Goal: Task Accomplishment & Management: Manage account settings

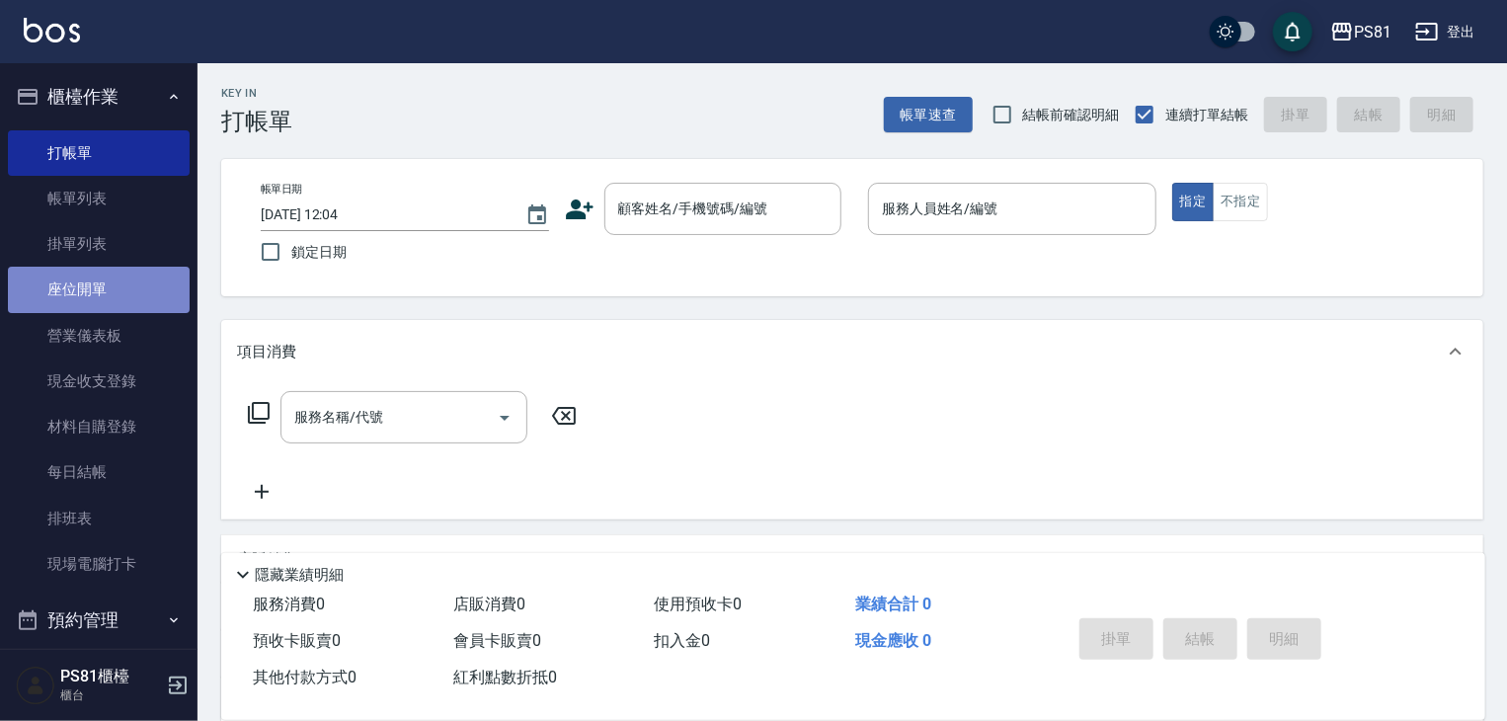
click at [98, 309] on link "座位開單" at bounding box center [99, 289] width 182 height 45
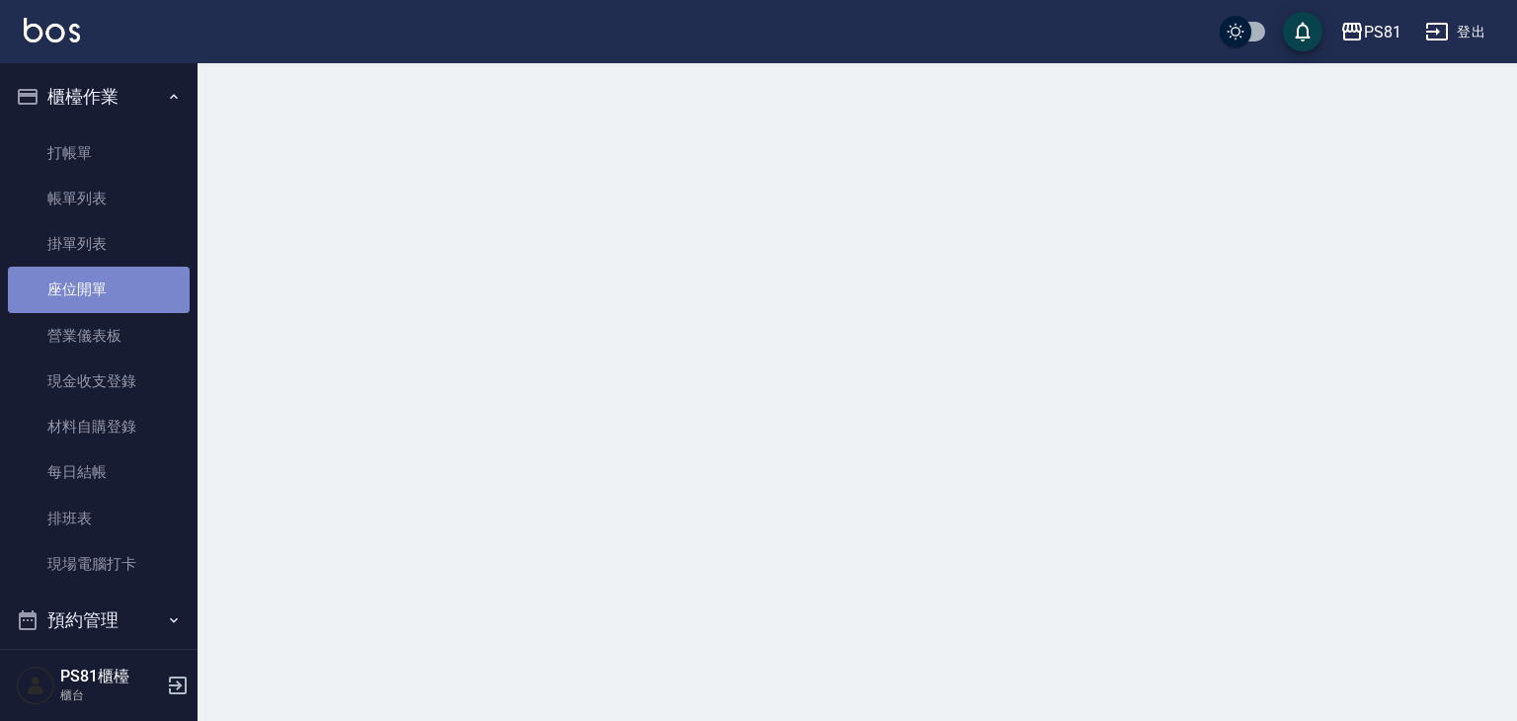
click at [98, 309] on link "座位開單" at bounding box center [99, 289] width 182 height 45
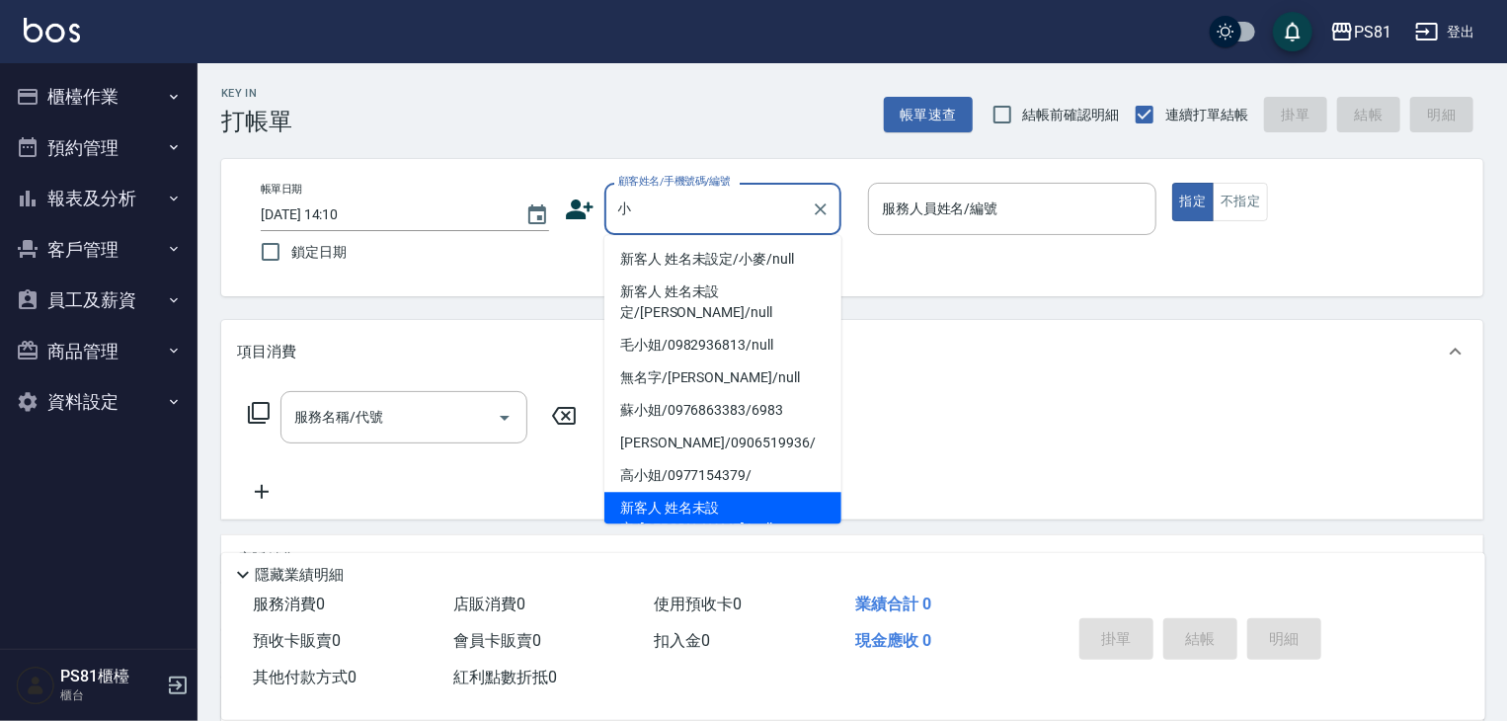
scroll to position [99, 0]
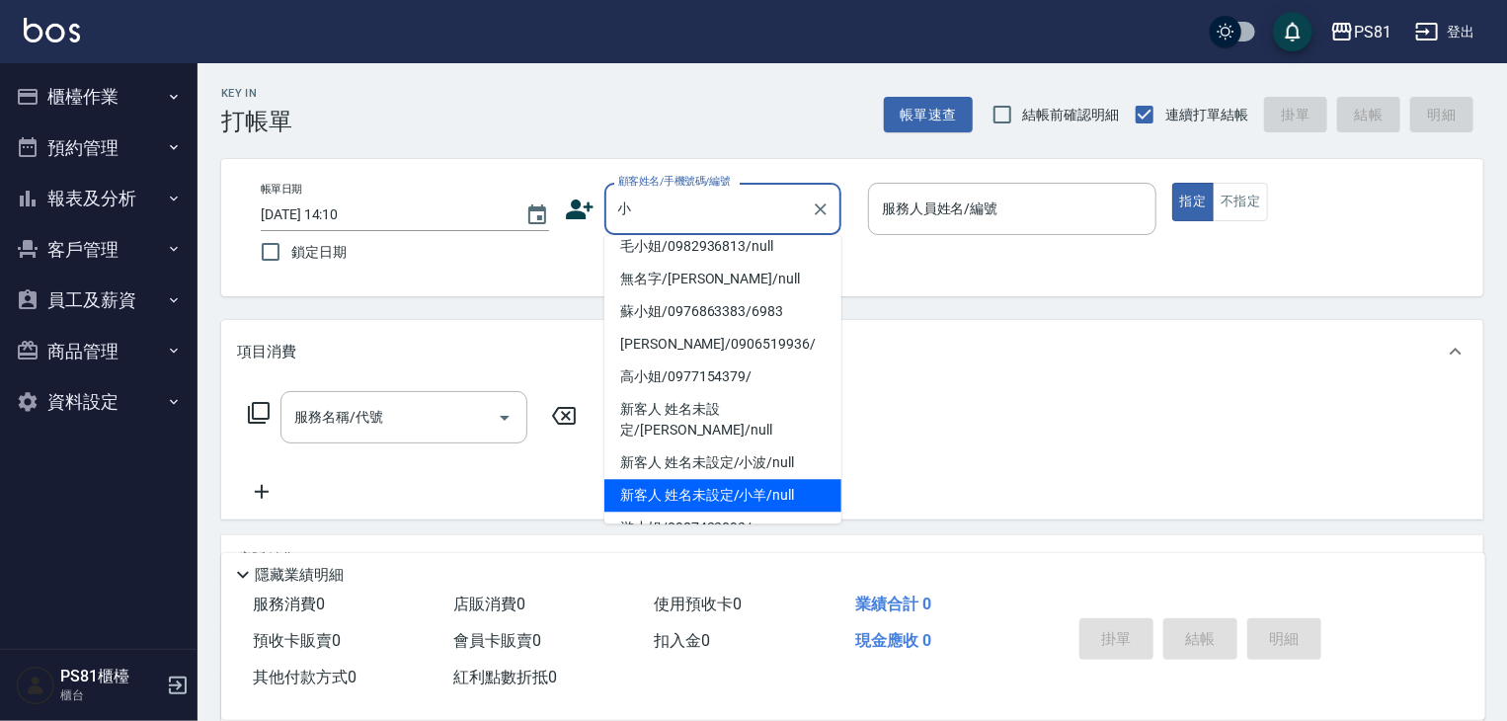
click at [758, 479] on li "新客人 姓名未設定/小羊/null" at bounding box center [723, 495] width 237 height 33
type input "新客人 姓名未設定/小羊/null"
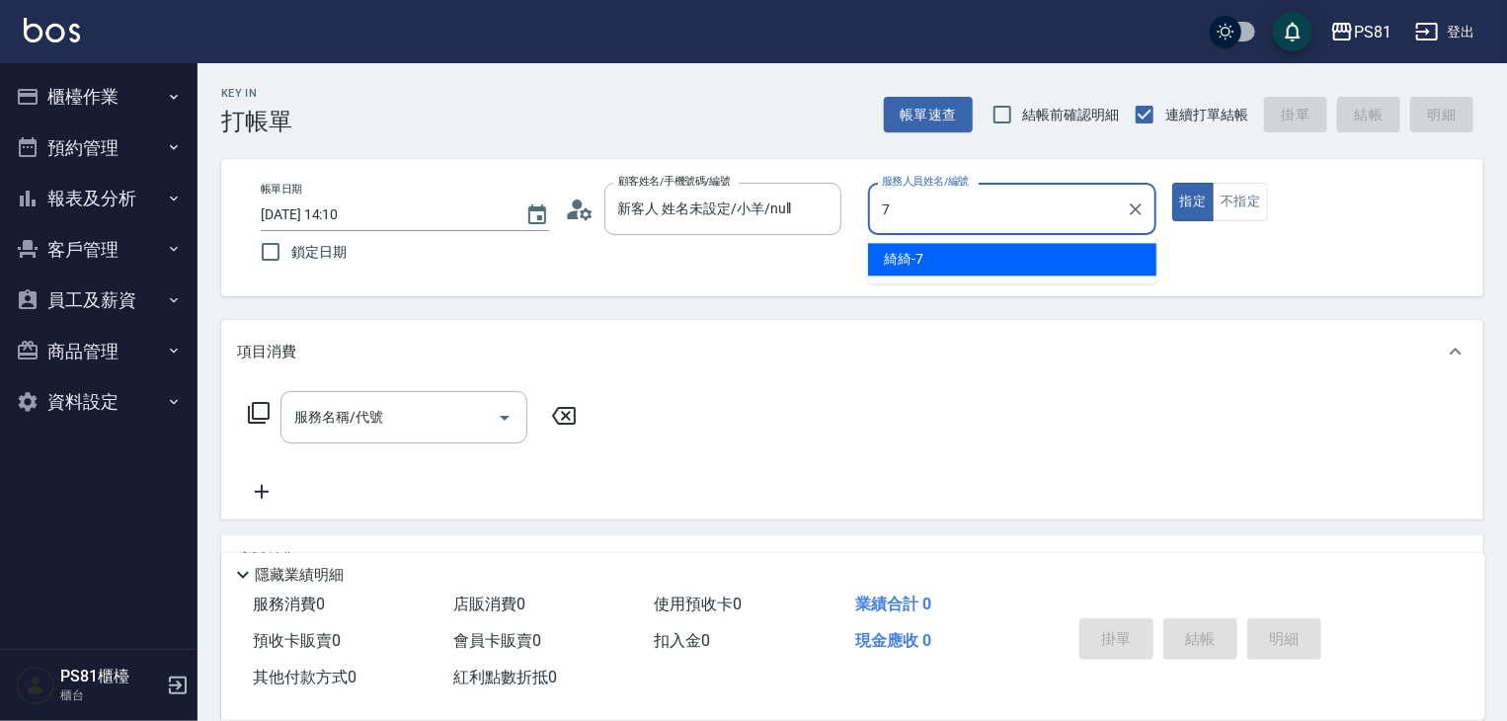
click at [912, 258] on span "綺綺 -7" at bounding box center [904, 259] width 40 height 21
type input "綺綺-7"
click at [427, 416] on input "服務名稱/代號" at bounding box center [389, 417] width 200 height 35
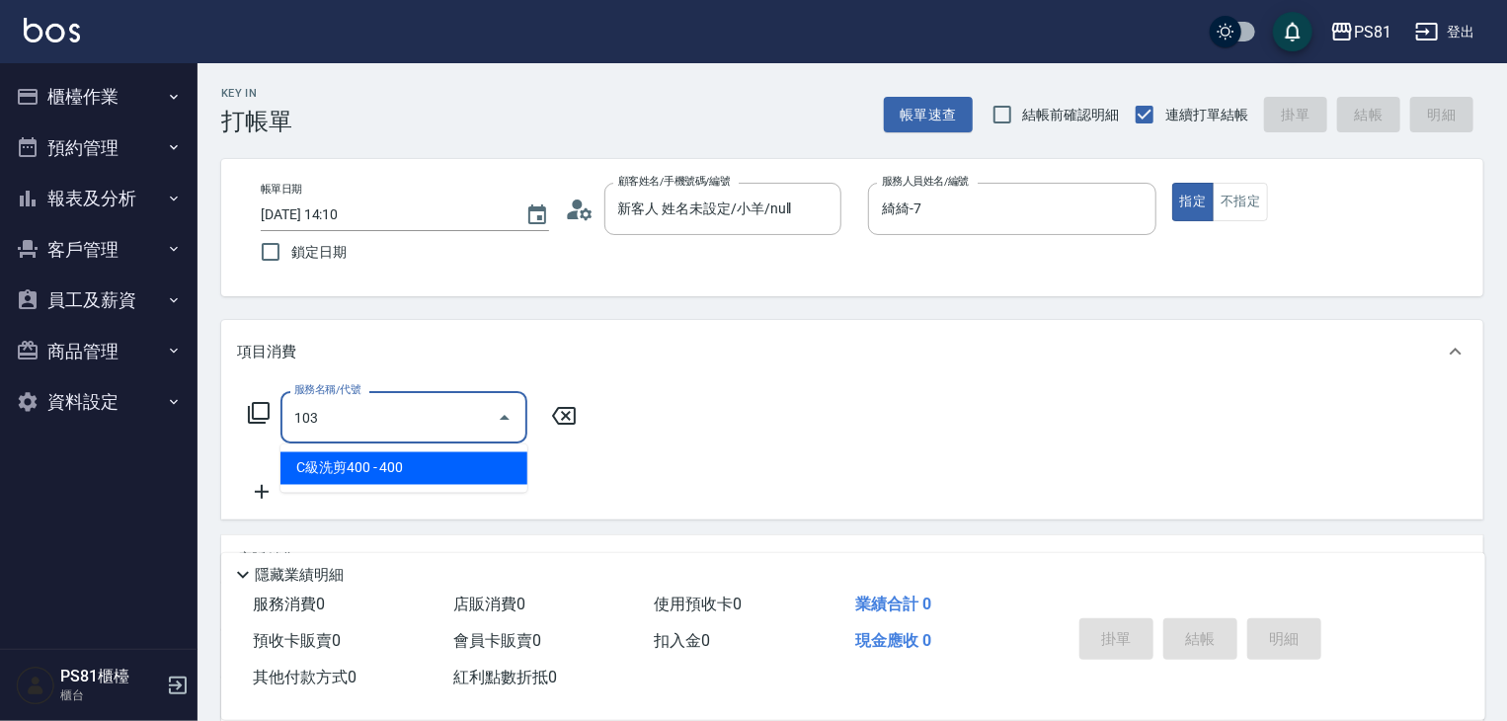
drag, startPoint x: 462, startPoint y: 463, endPoint x: 515, endPoint y: 435, distance: 59.7
click at [462, 463] on span "C級洗剪400 - 400" at bounding box center [404, 468] width 247 height 33
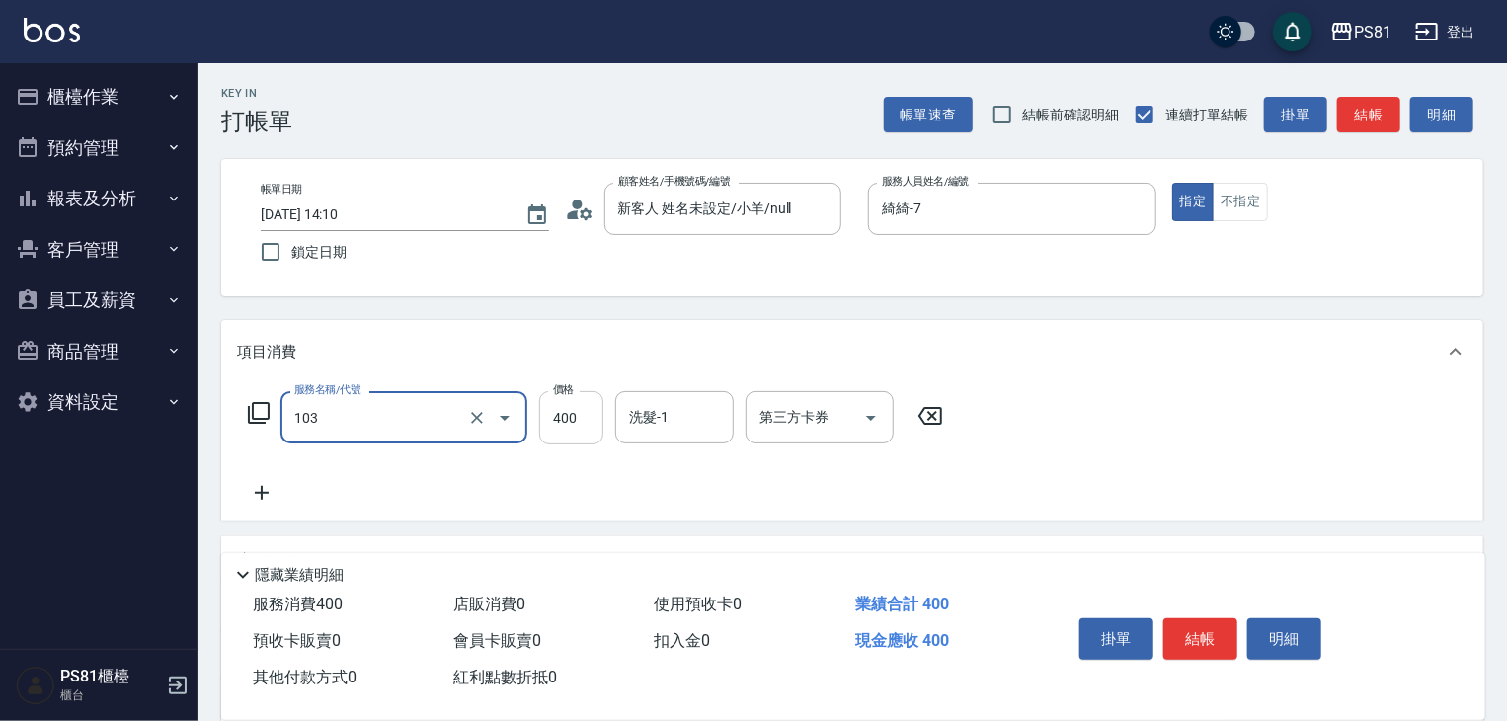
type input "C級洗剪400(103)"
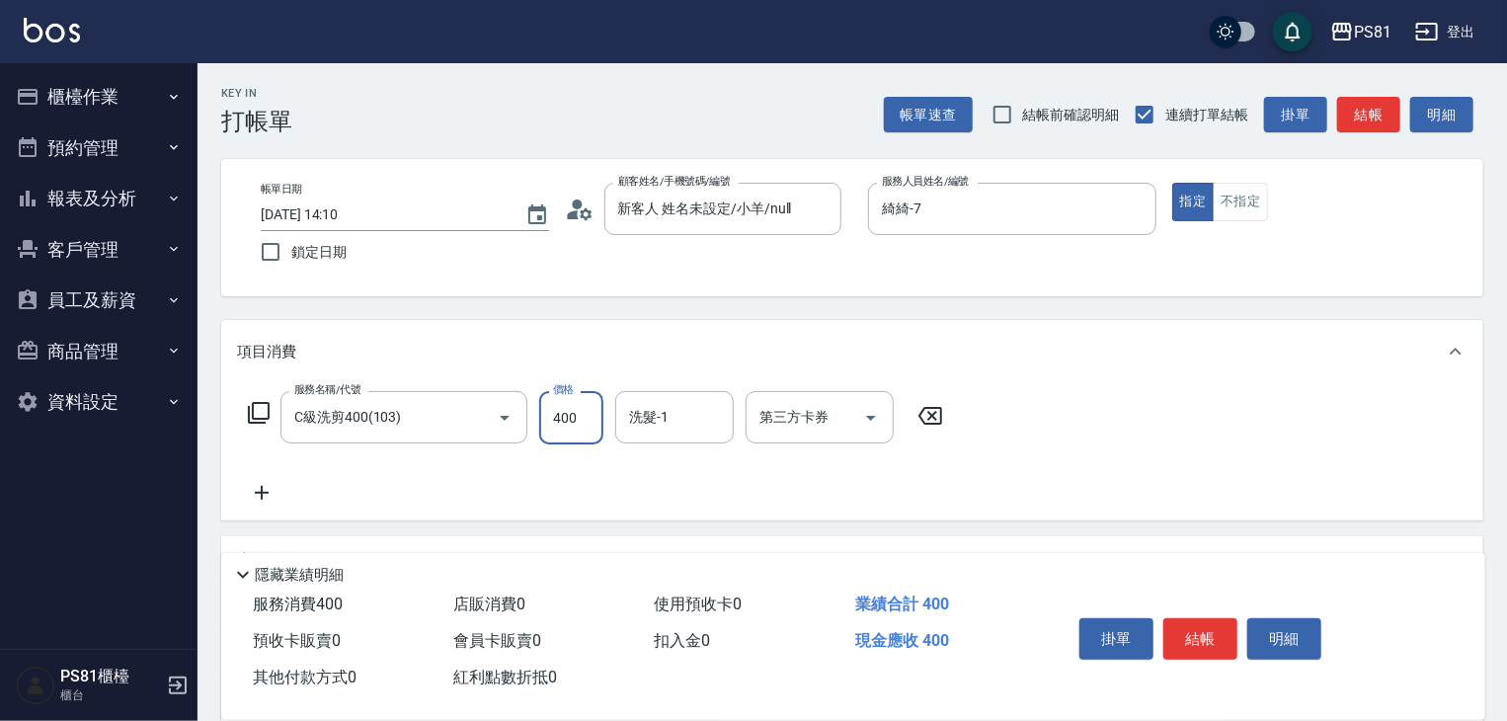
drag, startPoint x: 561, startPoint y: 417, endPoint x: 585, endPoint y: 421, distance: 24.0
click at [561, 416] on input "400" at bounding box center [571, 417] width 64 height 53
type input "450"
click at [1195, 632] on button "結帳" at bounding box center [1201, 638] width 74 height 41
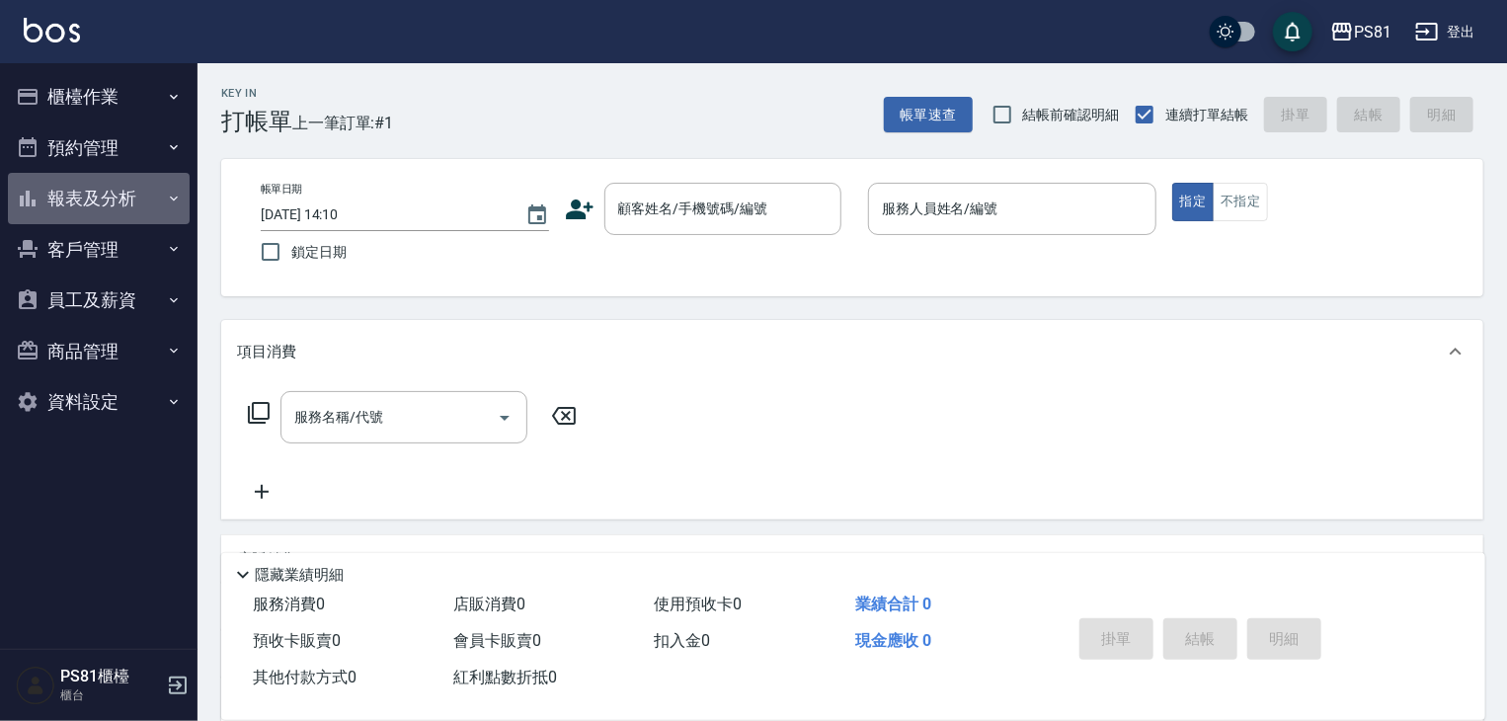
click at [112, 197] on button "報表及分析" at bounding box center [99, 198] width 182 height 51
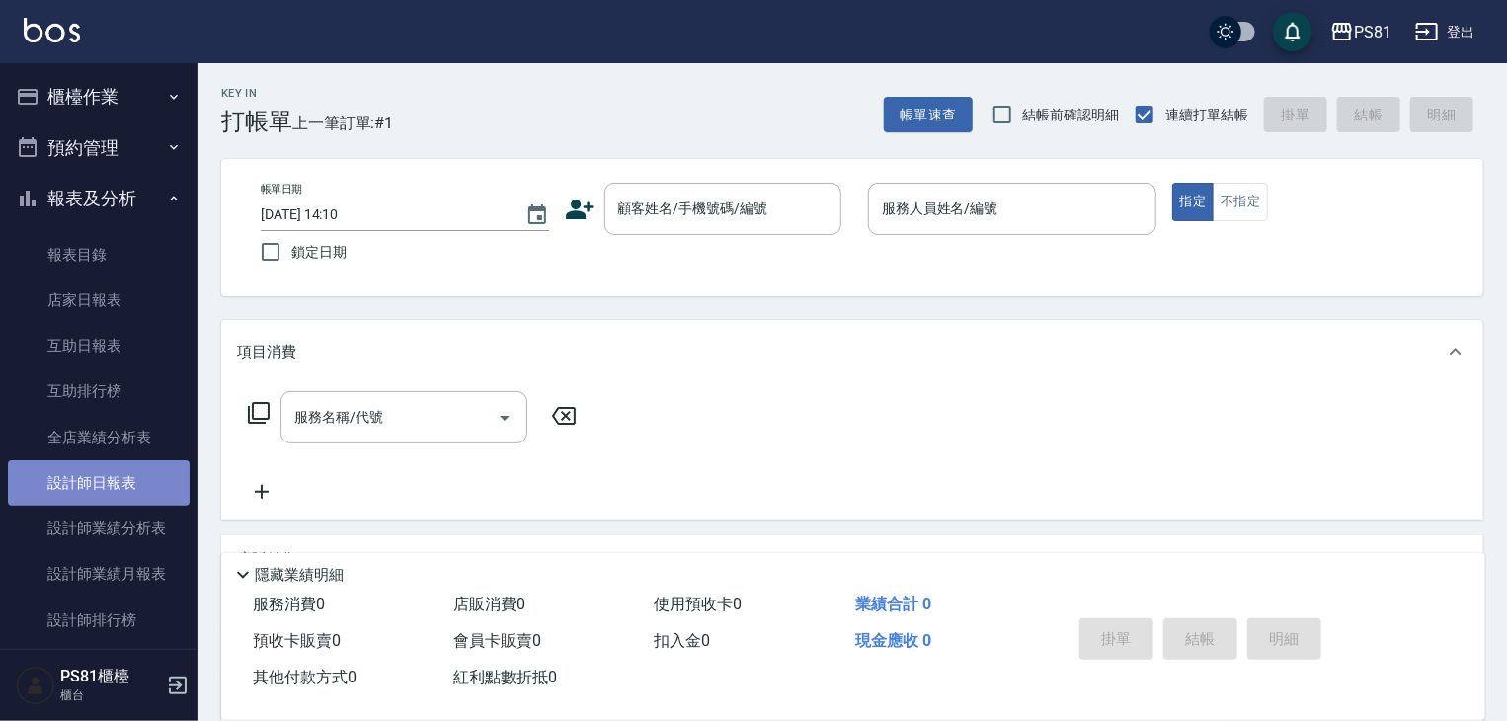
click at [147, 482] on link "設計師日報表" at bounding box center [99, 482] width 182 height 45
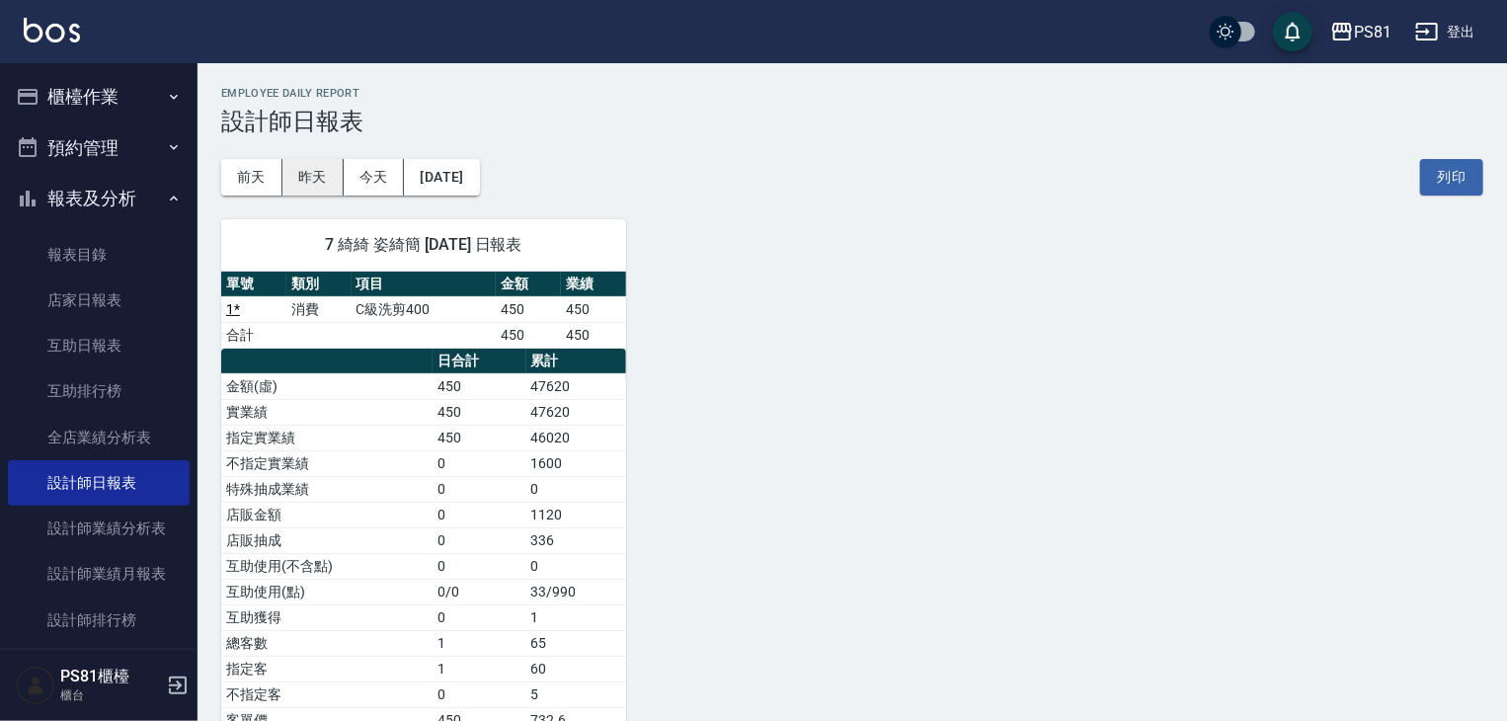
click at [307, 171] on button "昨天" at bounding box center [313, 177] width 61 height 37
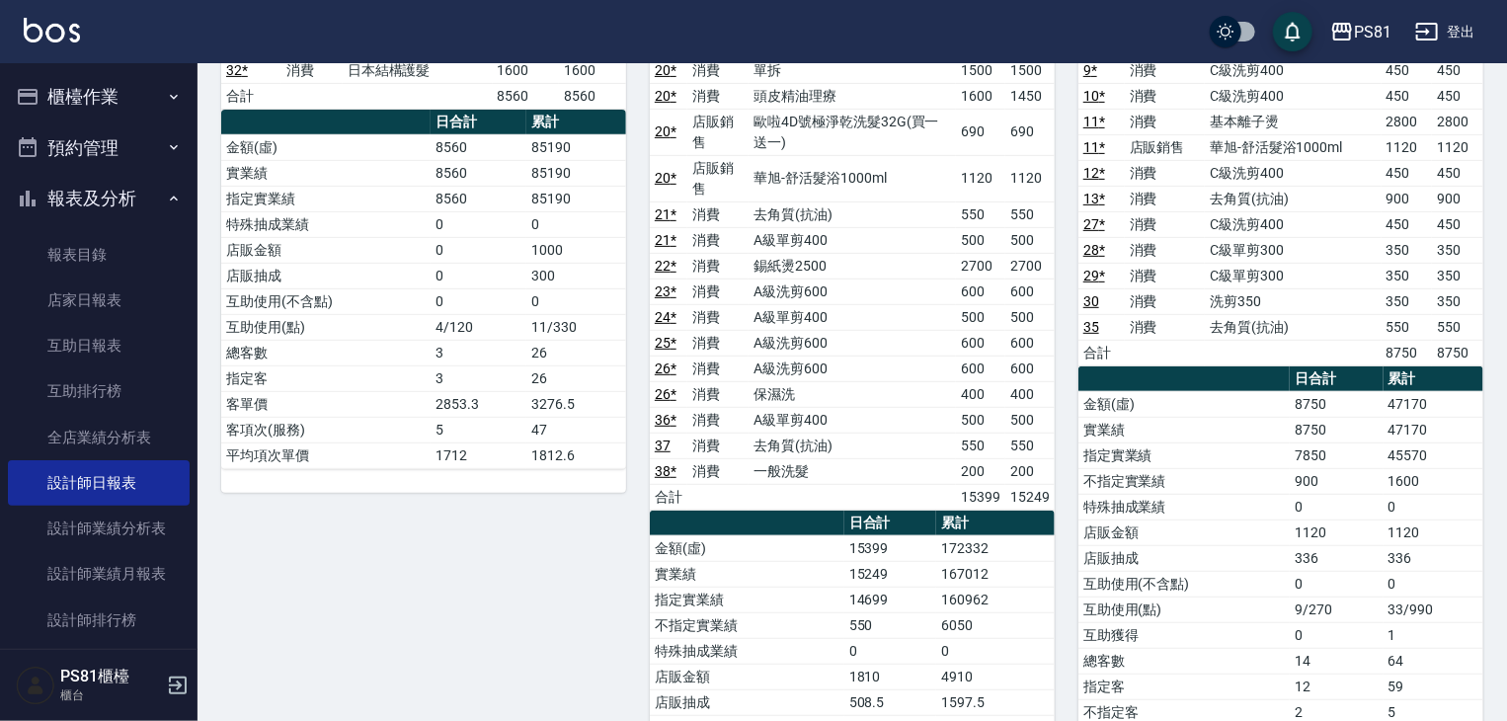
scroll to position [99, 0]
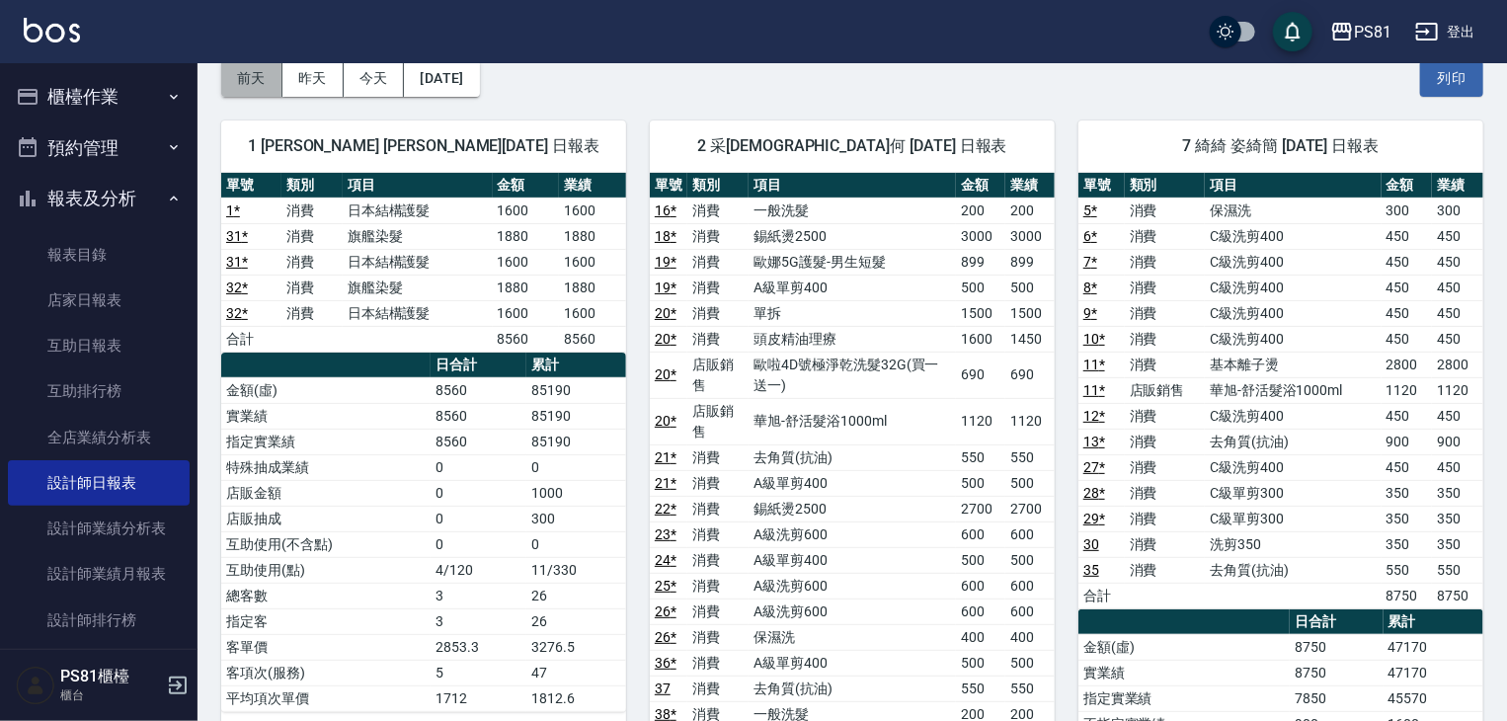
click at [274, 86] on button "前天" at bounding box center [251, 78] width 61 height 37
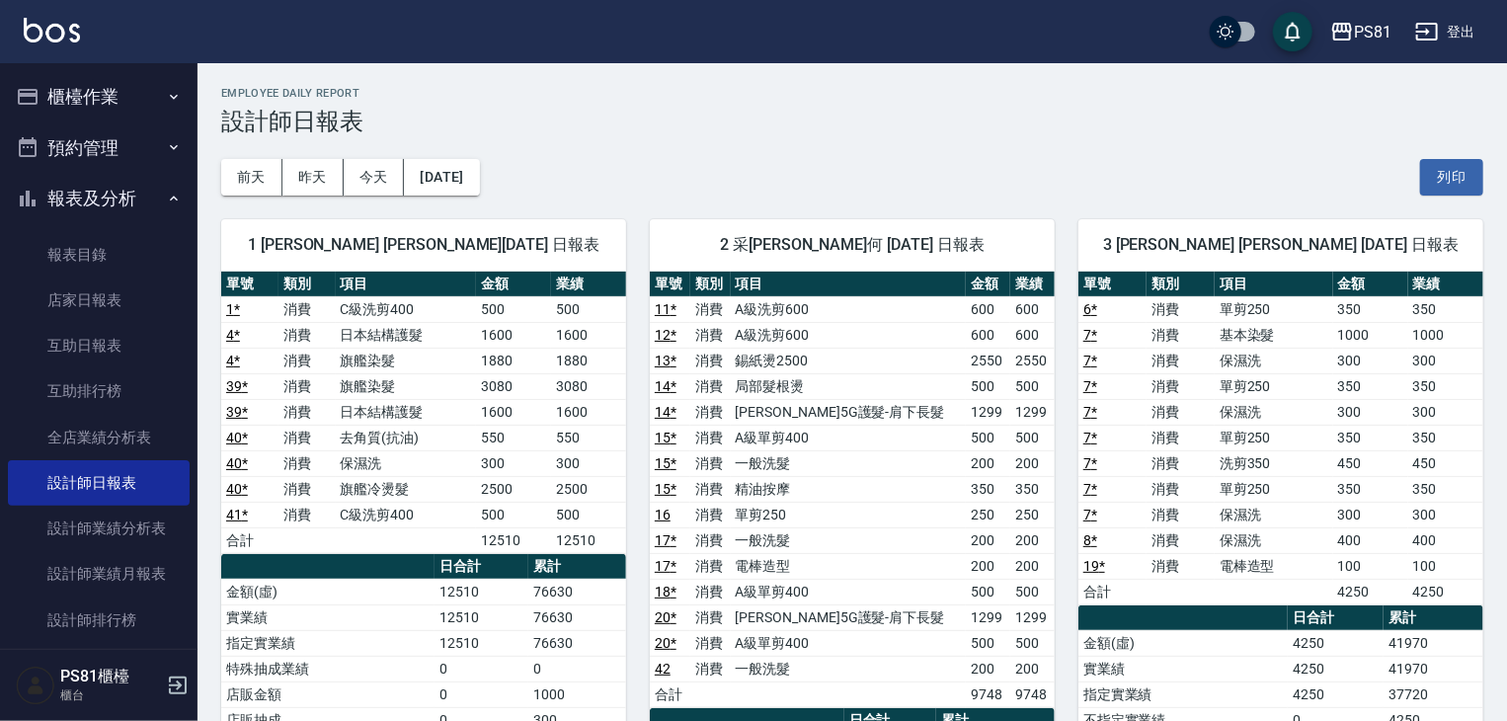
drag, startPoint x: 68, startPoint y: 88, endPoint x: 75, endPoint y: 117, distance: 29.5
click at [68, 88] on button "櫃檯作業" at bounding box center [99, 96] width 182 height 51
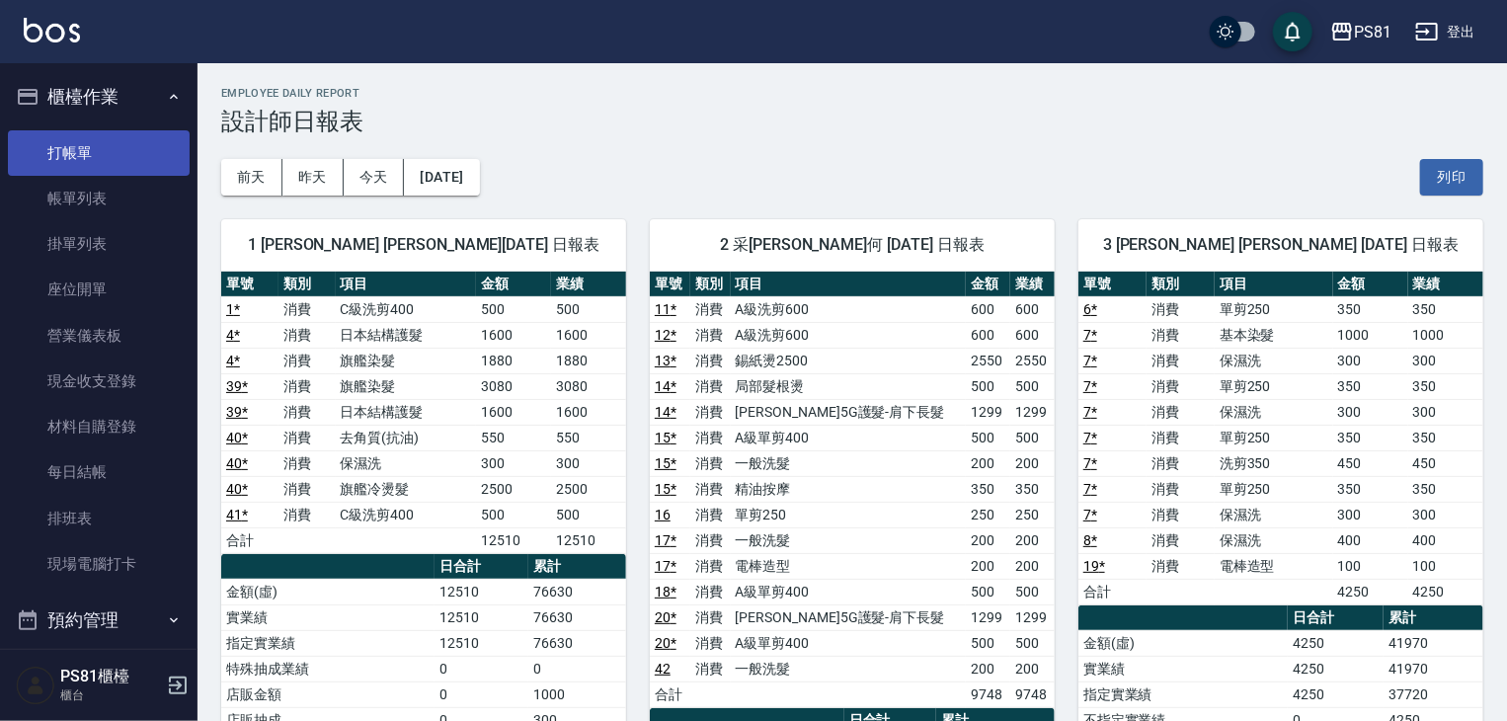
click at [91, 174] on link "打帳單" at bounding box center [99, 152] width 182 height 45
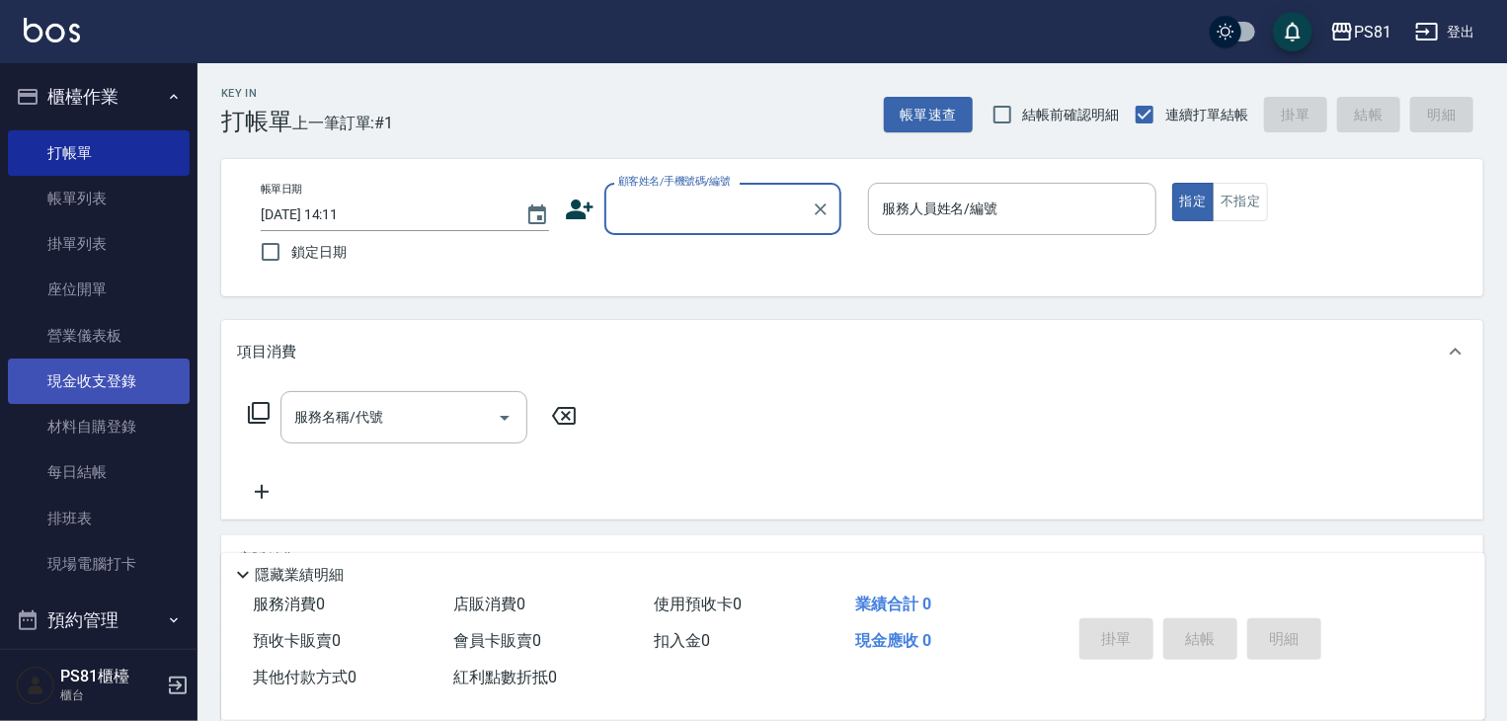
click at [106, 364] on link "現金收支登錄" at bounding box center [99, 381] width 182 height 45
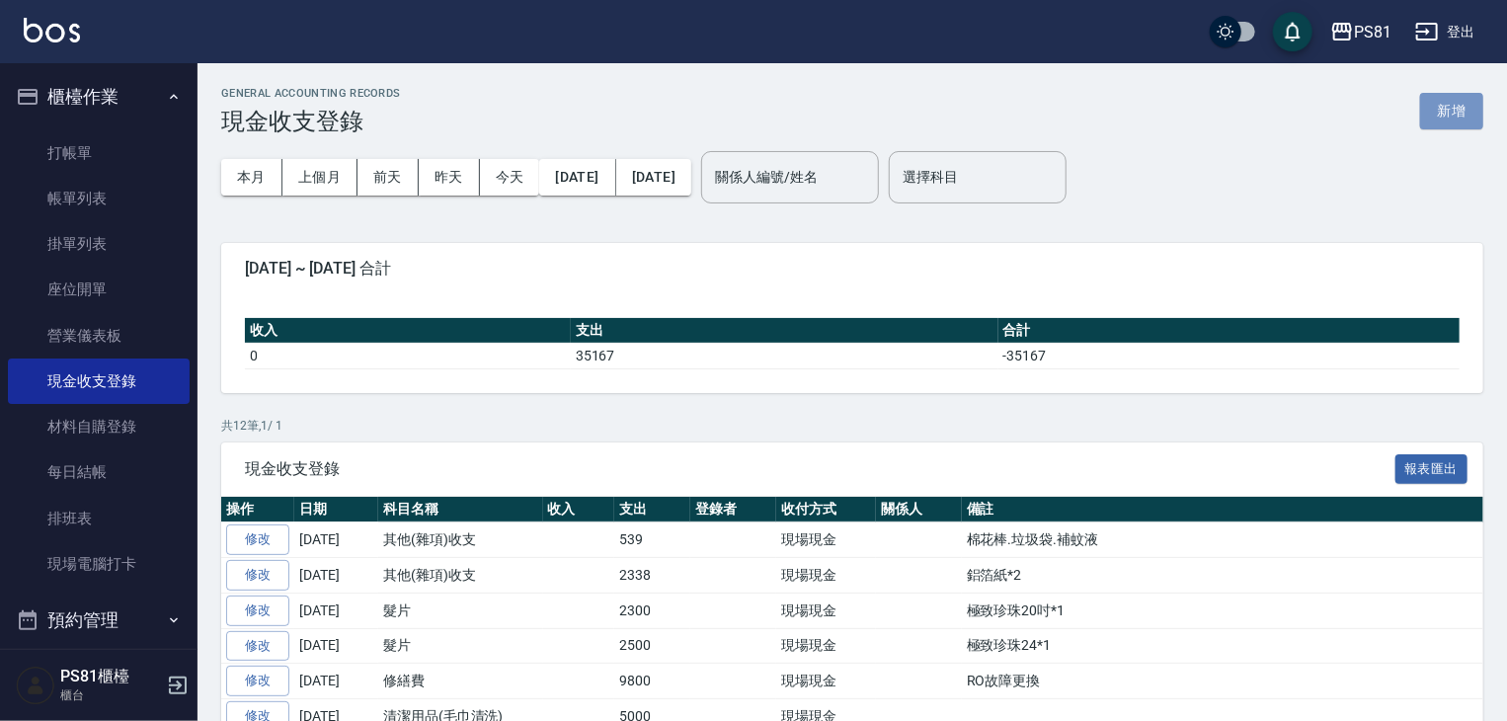
click at [1450, 124] on button "新增" at bounding box center [1451, 111] width 63 height 37
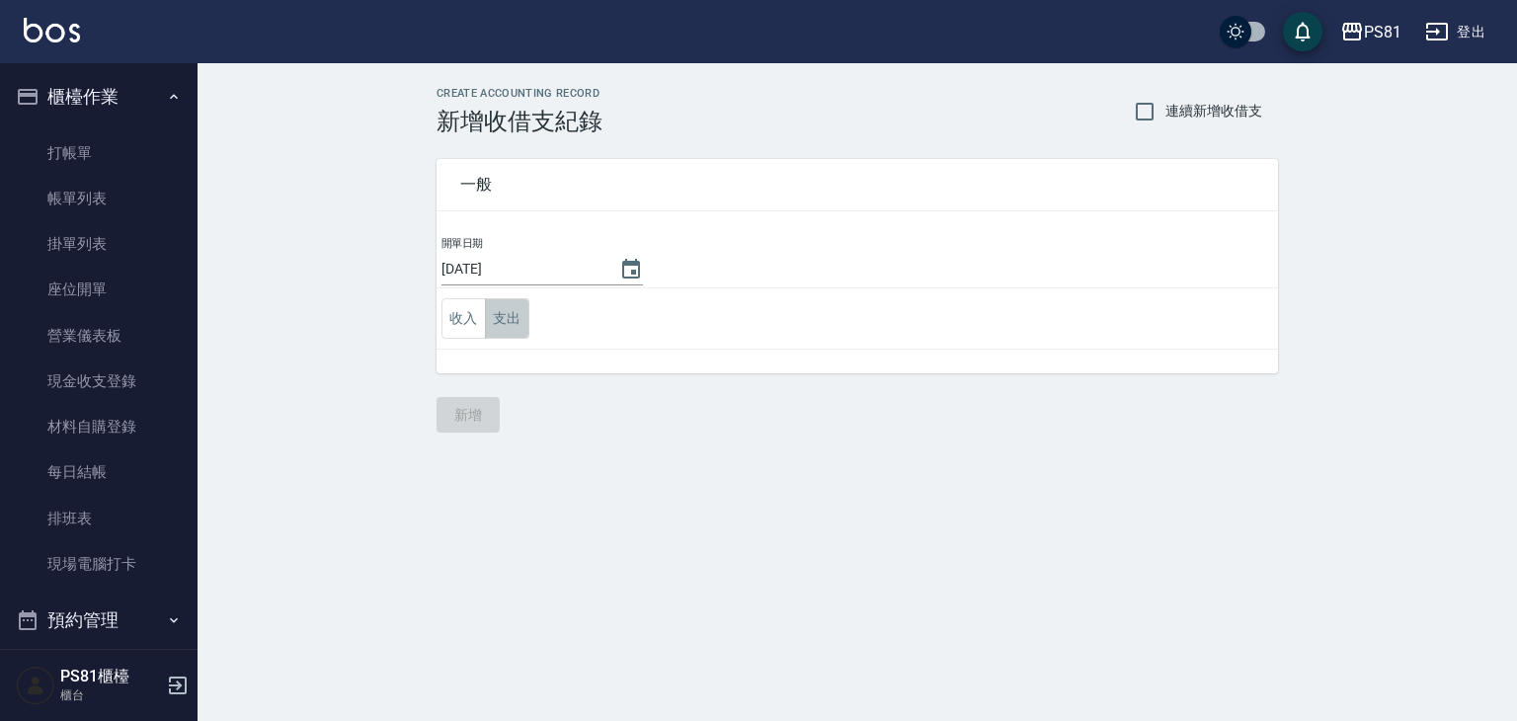
click at [522, 313] on button "支出" at bounding box center [507, 318] width 44 height 40
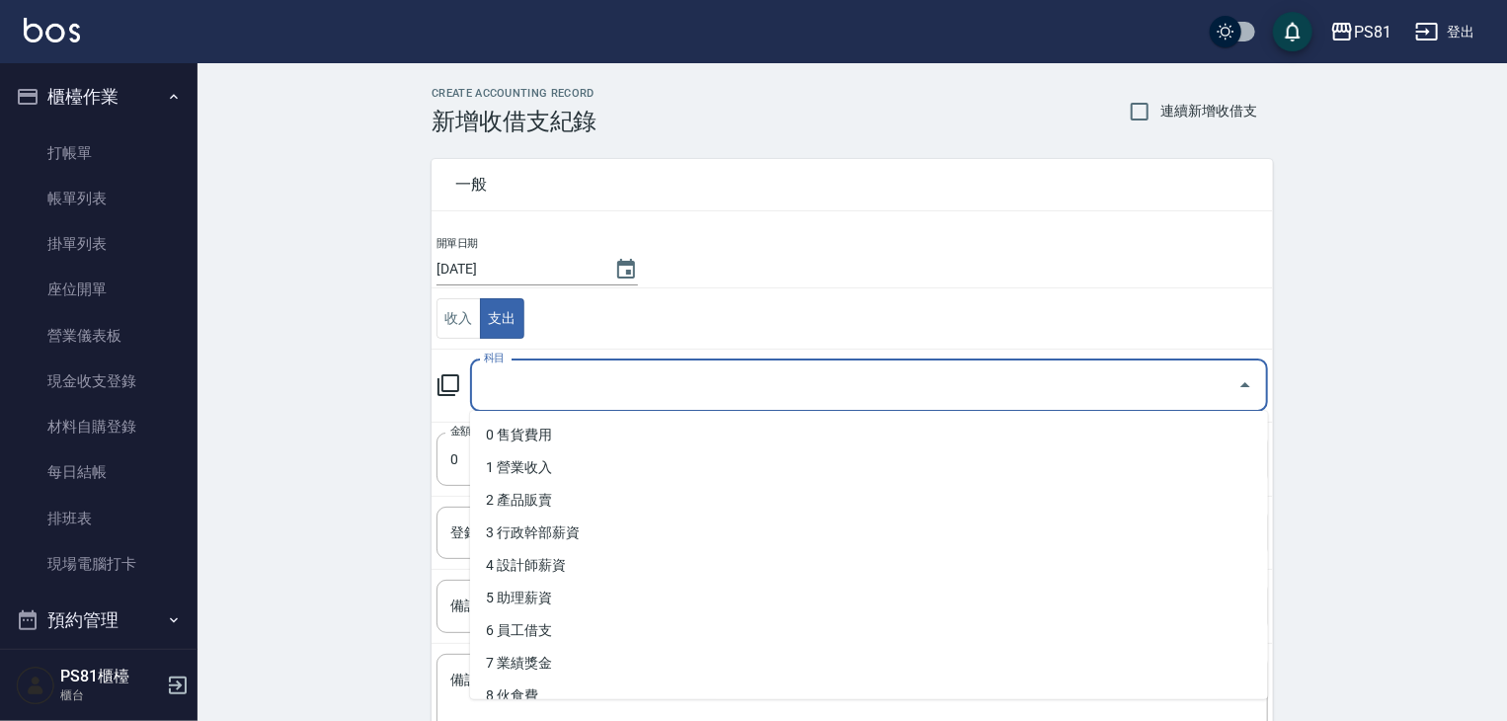
click at [549, 393] on input "科目" at bounding box center [854, 385] width 751 height 35
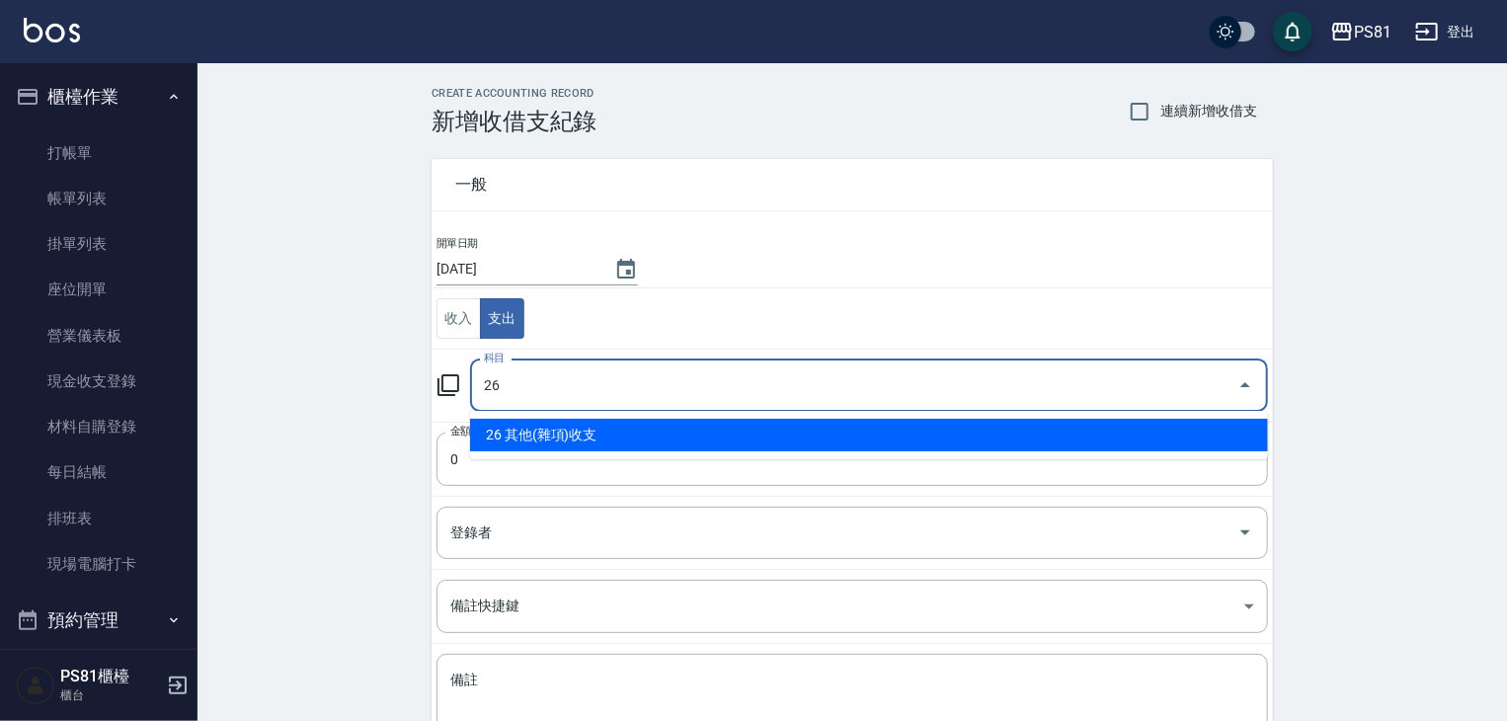
click at [573, 441] on li "26 其他(雜項)收支" at bounding box center [869, 435] width 798 height 33
type input "26 其他(雜項)收支"
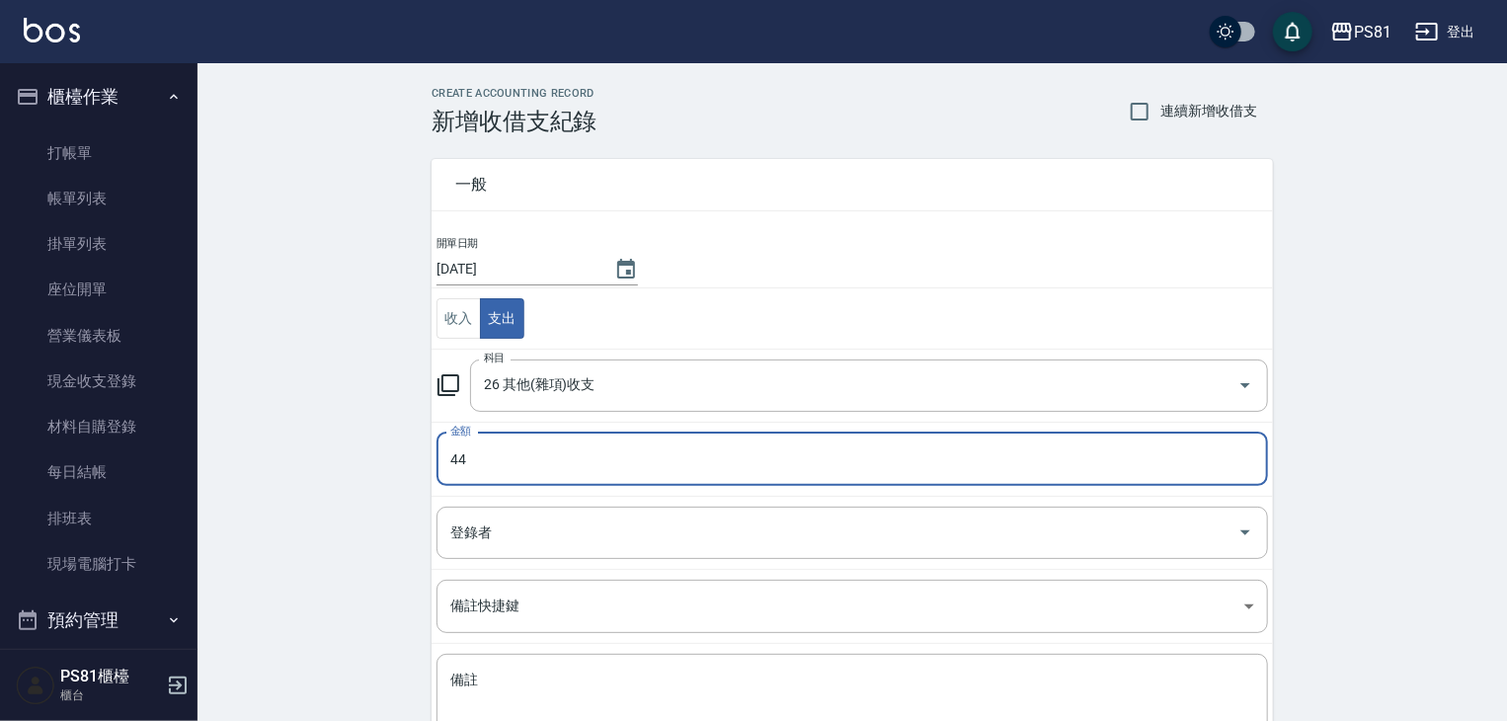
type input "44"
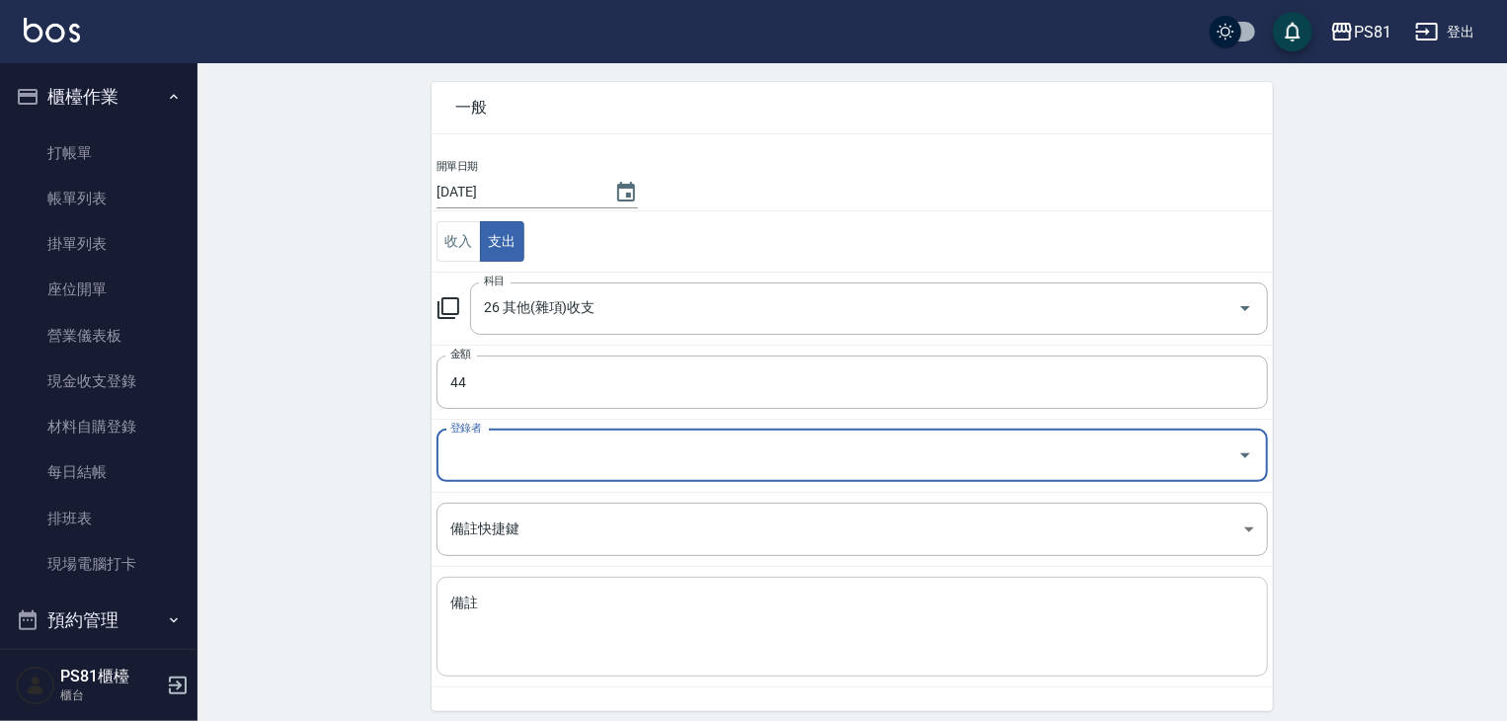
scroll to position [149, 0]
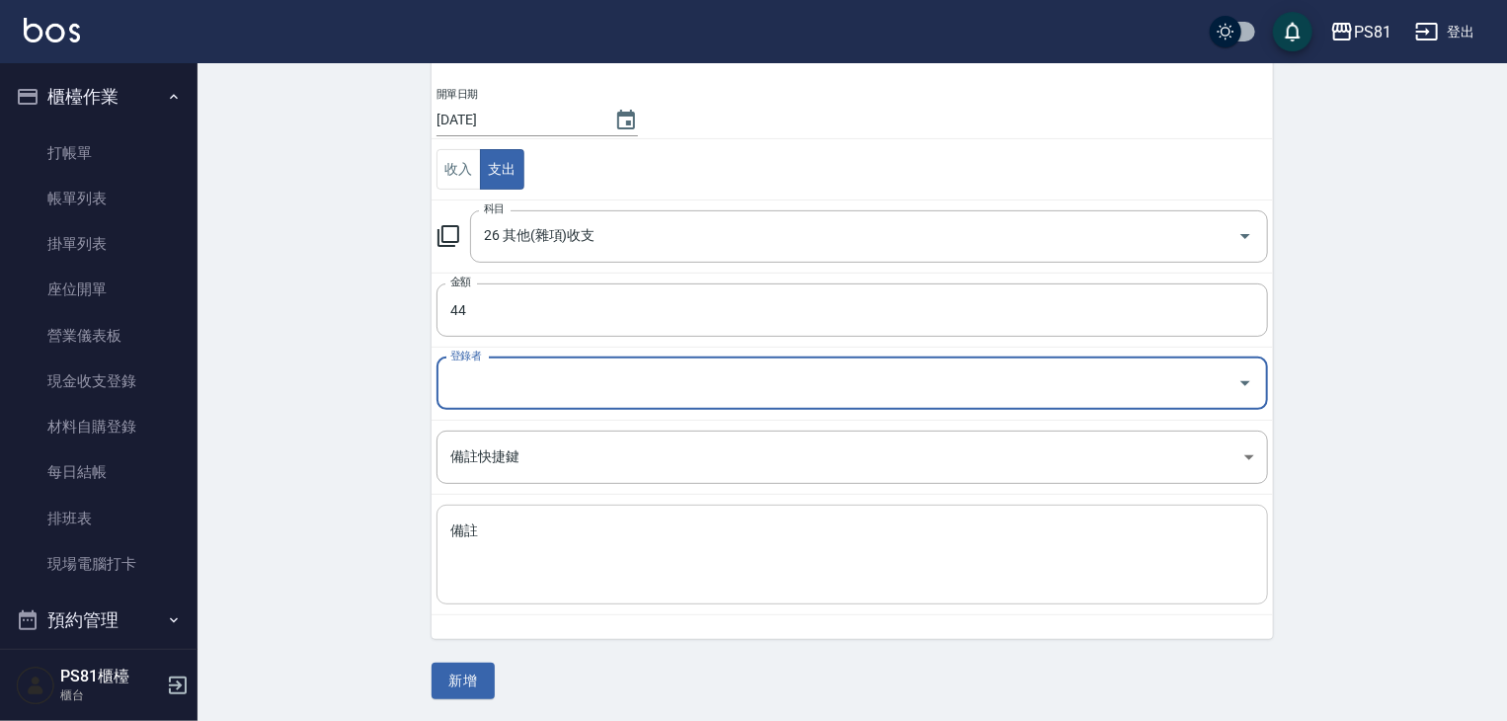
click at [510, 530] on textarea "備註" at bounding box center [852, 555] width 804 height 67
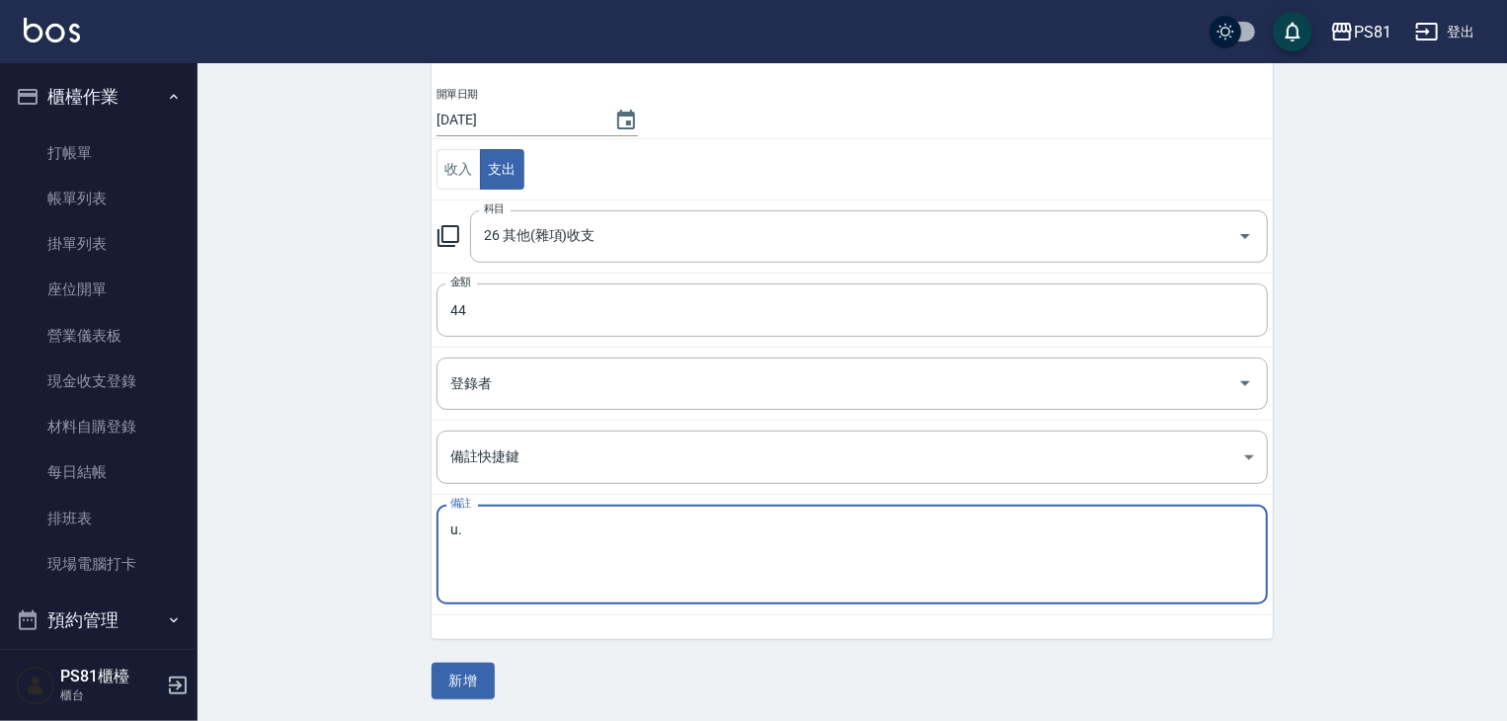
type textarea "u"
type textarea "郵寄"
click at [461, 678] on button "新增" at bounding box center [463, 681] width 63 height 37
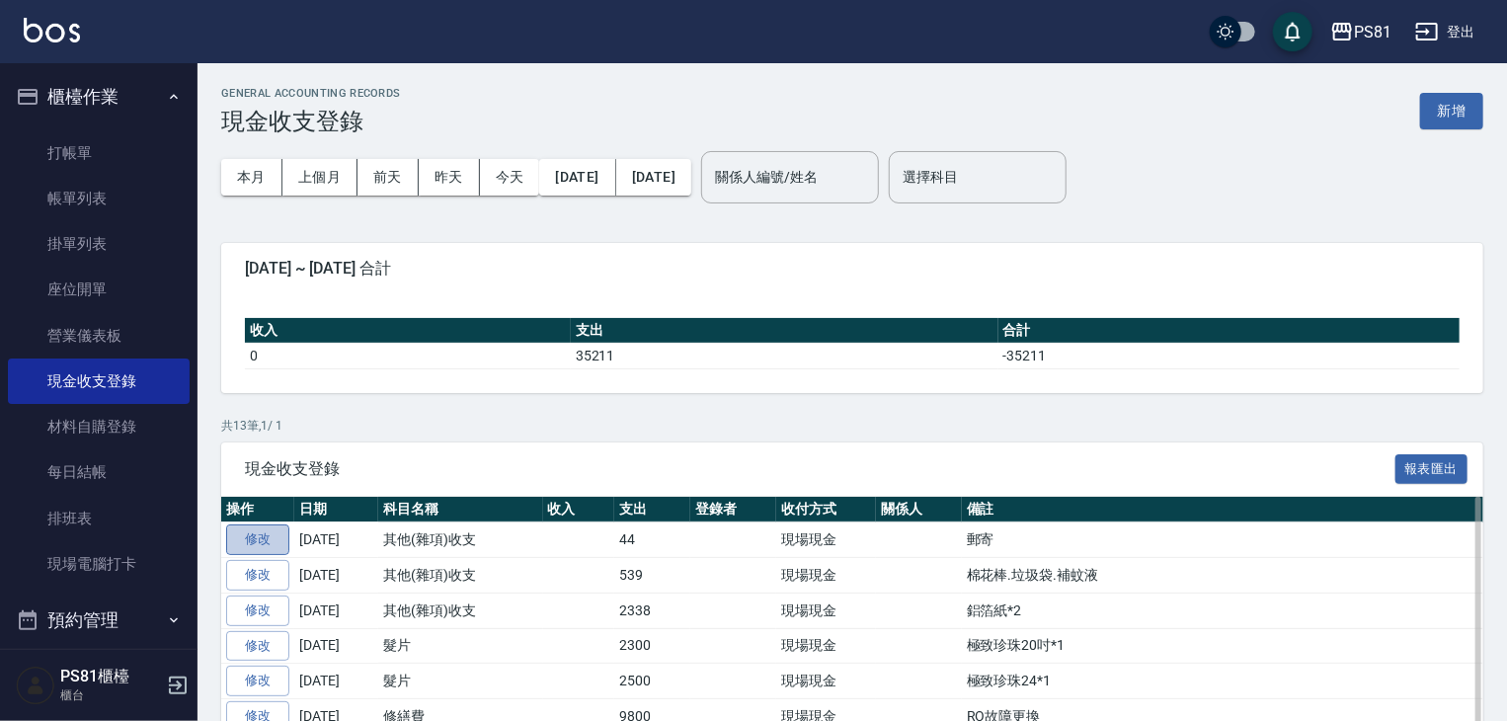
click at [277, 534] on link "修改" at bounding box center [257, 540] width 63 height 31
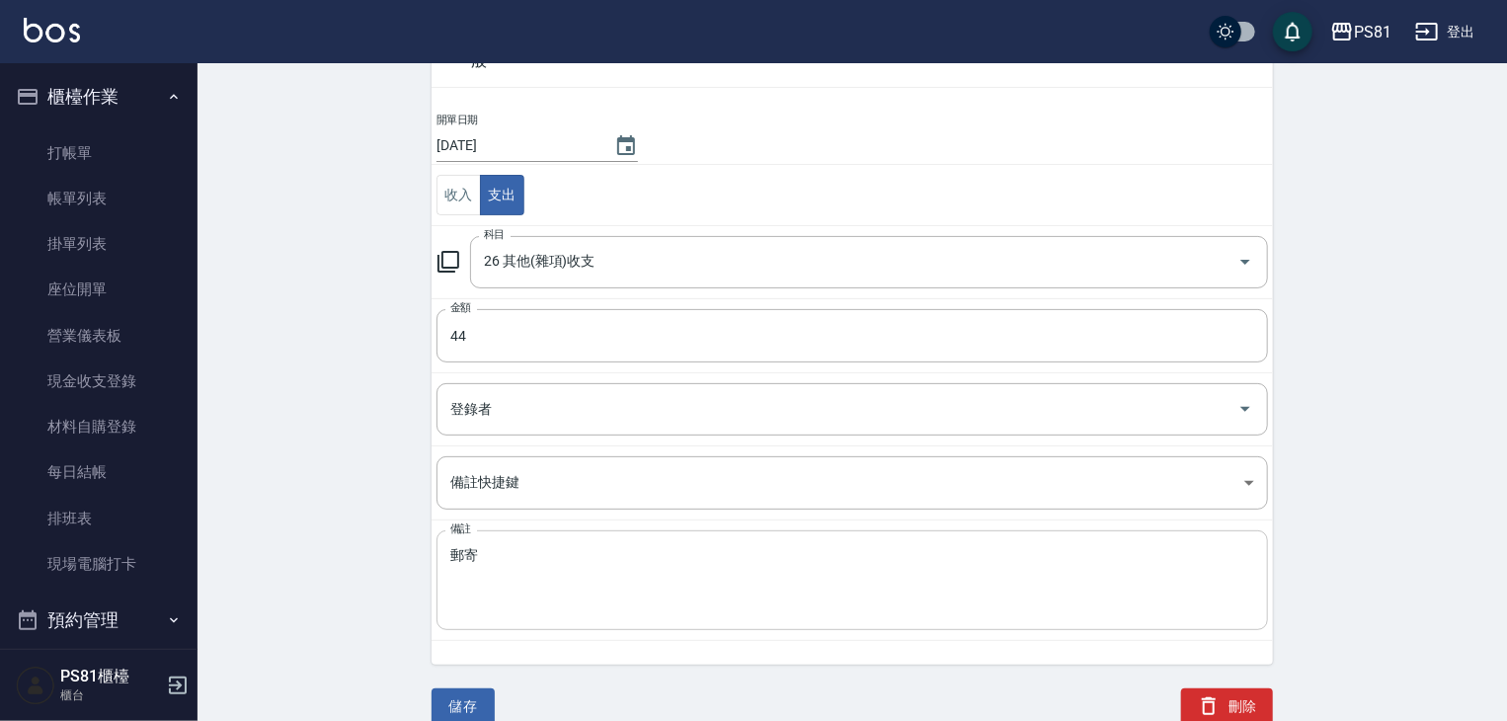
scroll to position [125, 0]
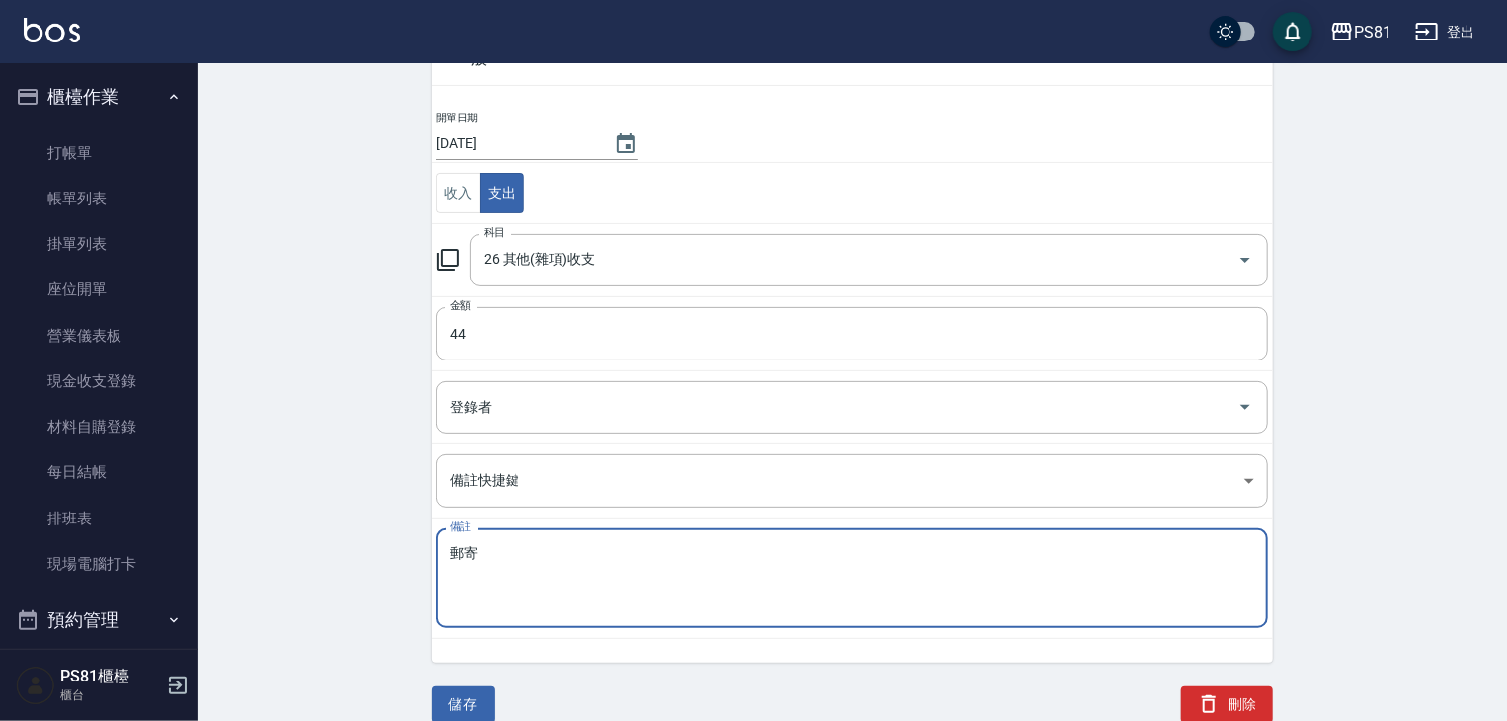
click at [452, 551] on textarea "郵寄" at bounding box center [852, 578] width 804 height 67
type textarea "佩其車禍郵寄"
click at [474, 687] on button "儲存" at bounding box center [463, 704] width 63 height 37
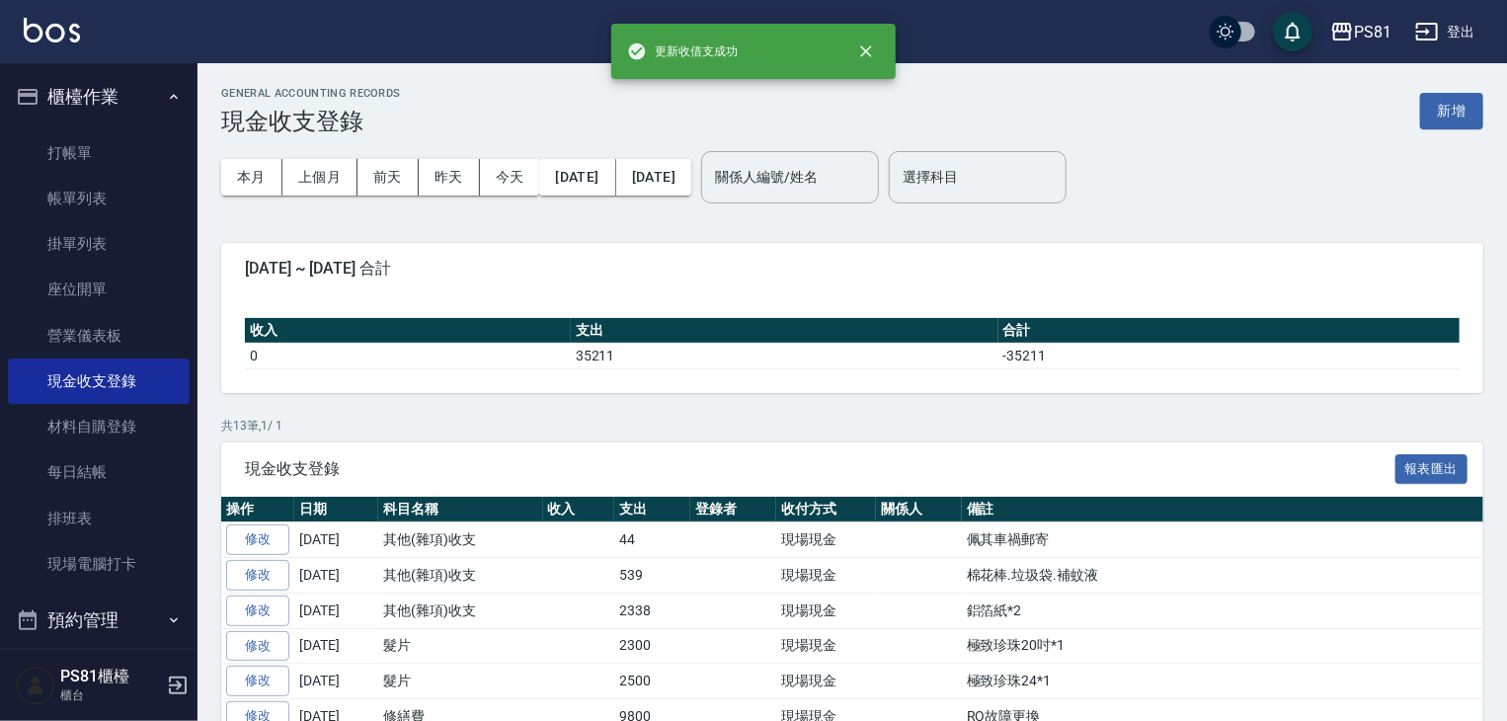
click at [823, 432] on p "共 13 筆, 1 / 1" at bounding box center [852, 426] width 1262 height 18
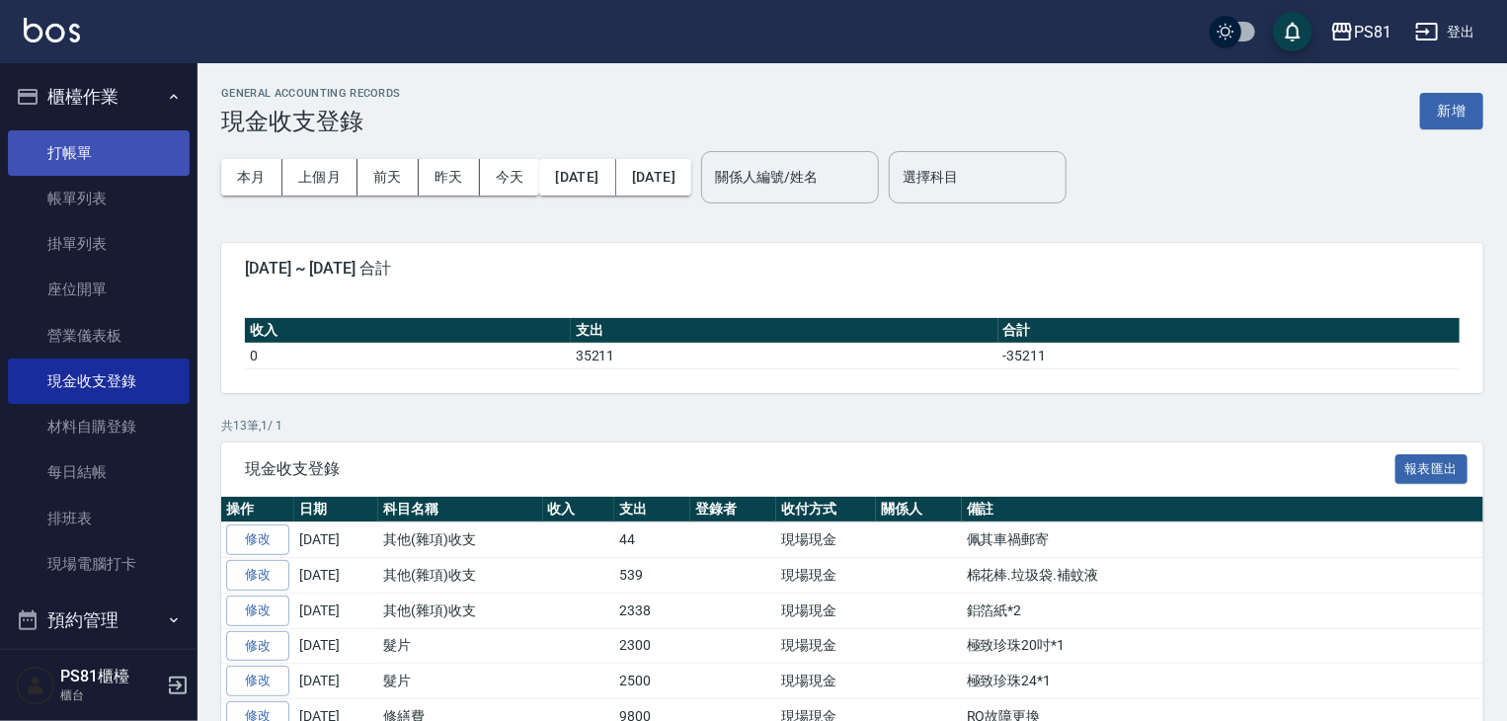
click at [108, 159] on link "打帳單" at bounding box center [99, 152] width 182 height 45
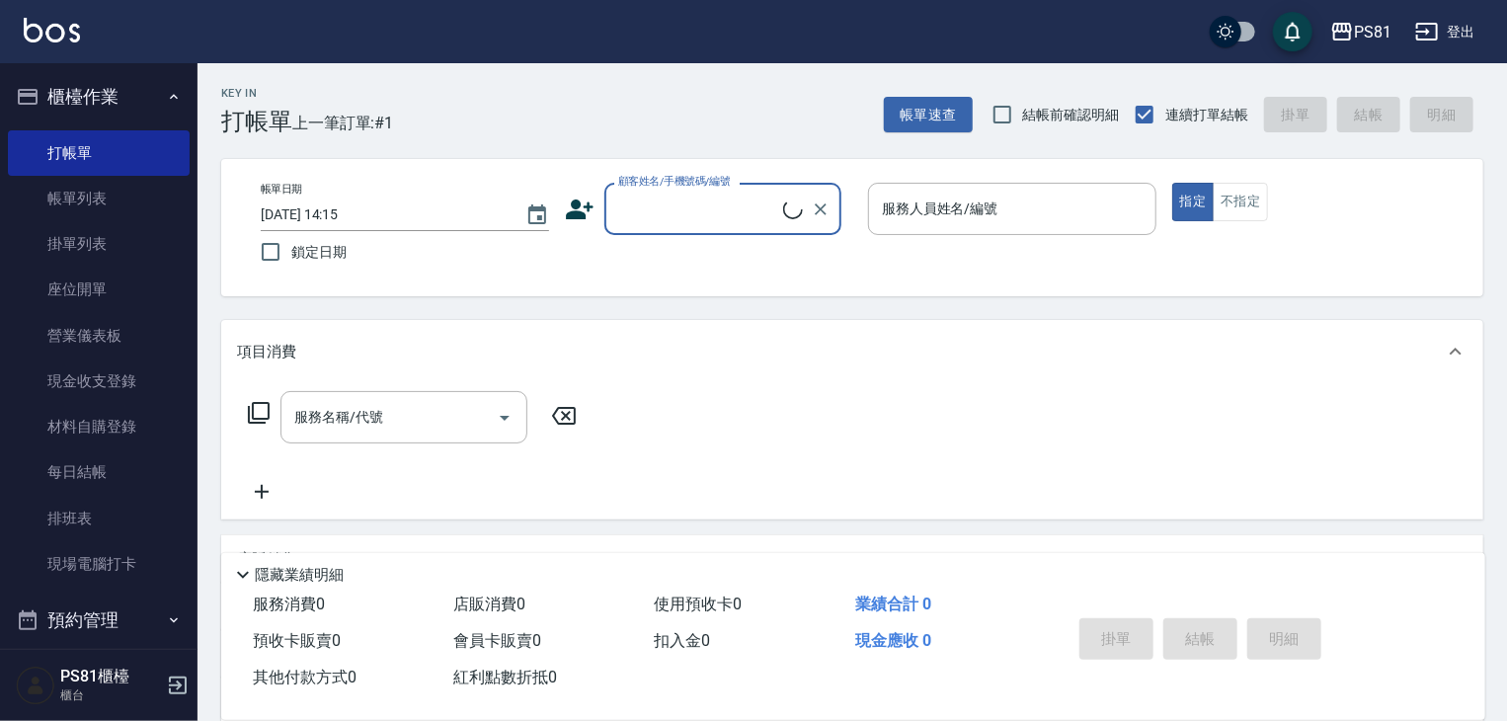
click at [489, 130] on div "Key In 打帳單 上一筆訂單:#1 帳單速查 結帳前確認明細 連續打單結帳 掛單 結帳 明細" at bounding box center [841, 99] width 1286 height 72
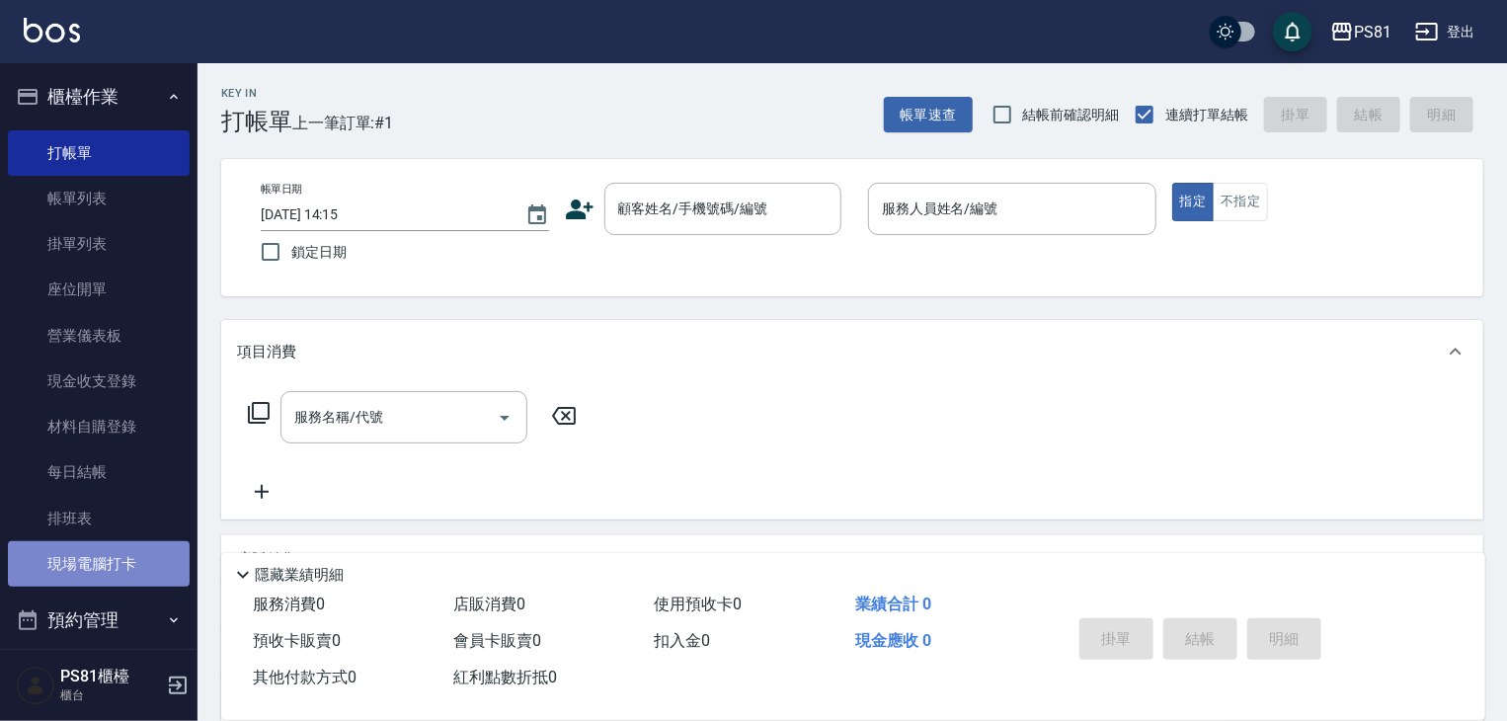
click at [118, 543] on link "現場電腦打卡" at bounding box center [99, 563] width 182 height 45
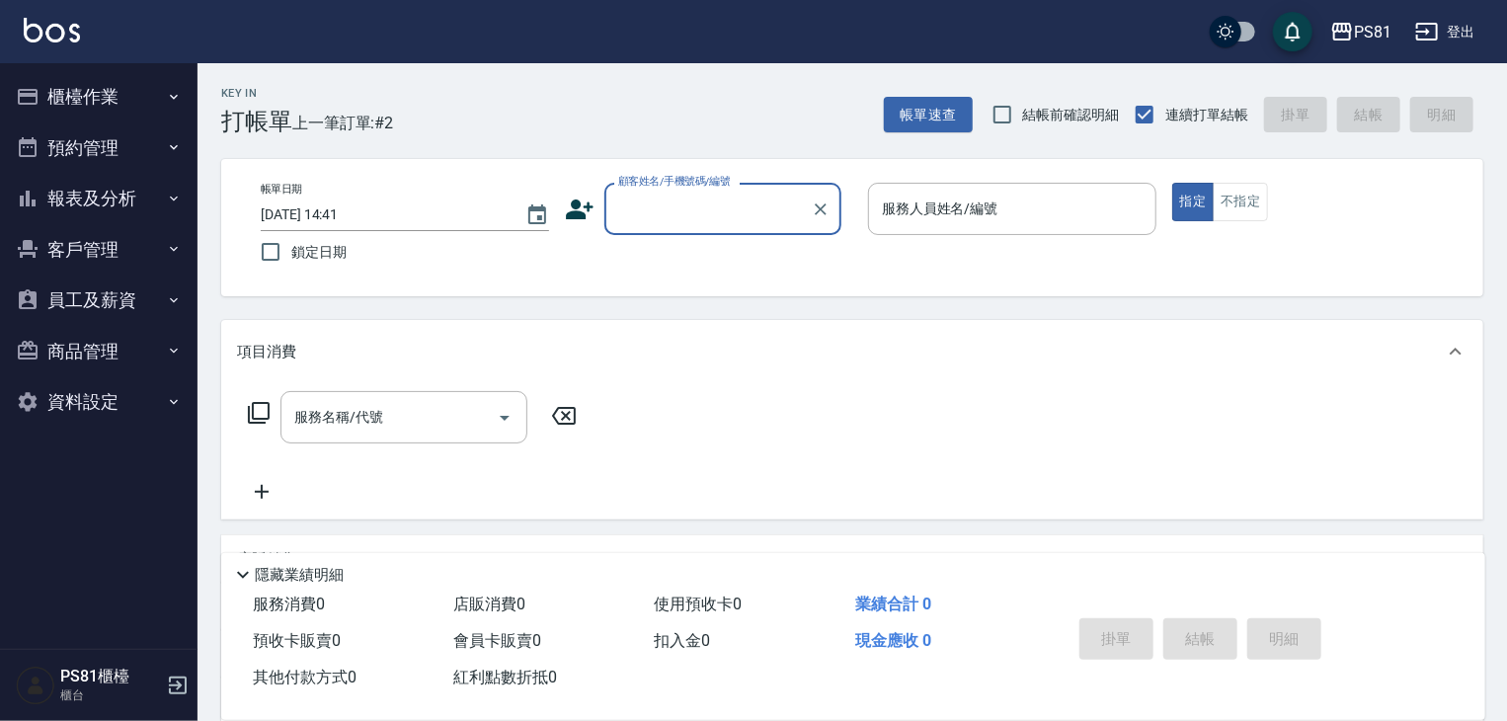
click at [140, 210] on button "報表及分析" at bounding box center [99, 198] width 182 height 51
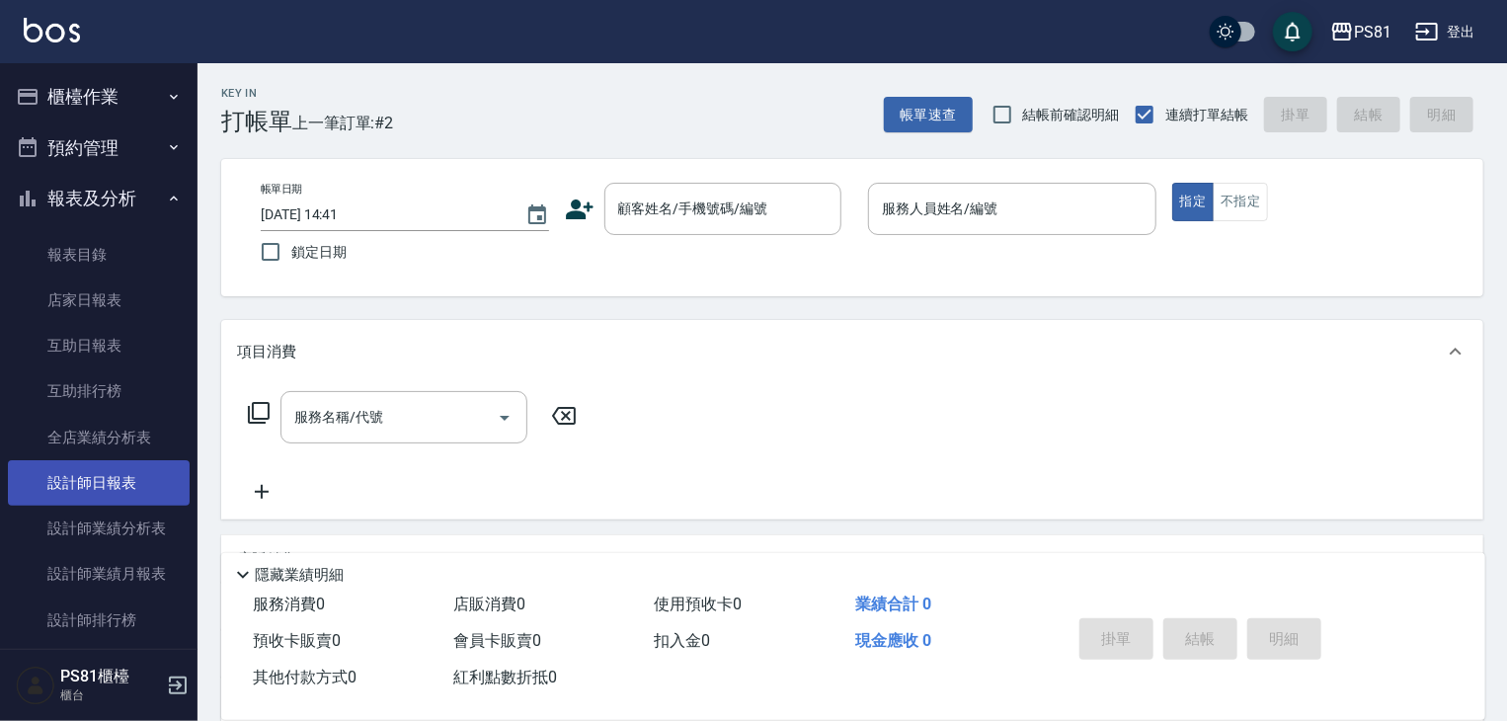
click at [148, 466] on link "設計師日報表" at bounding box center [99, 482] width 182 height 45
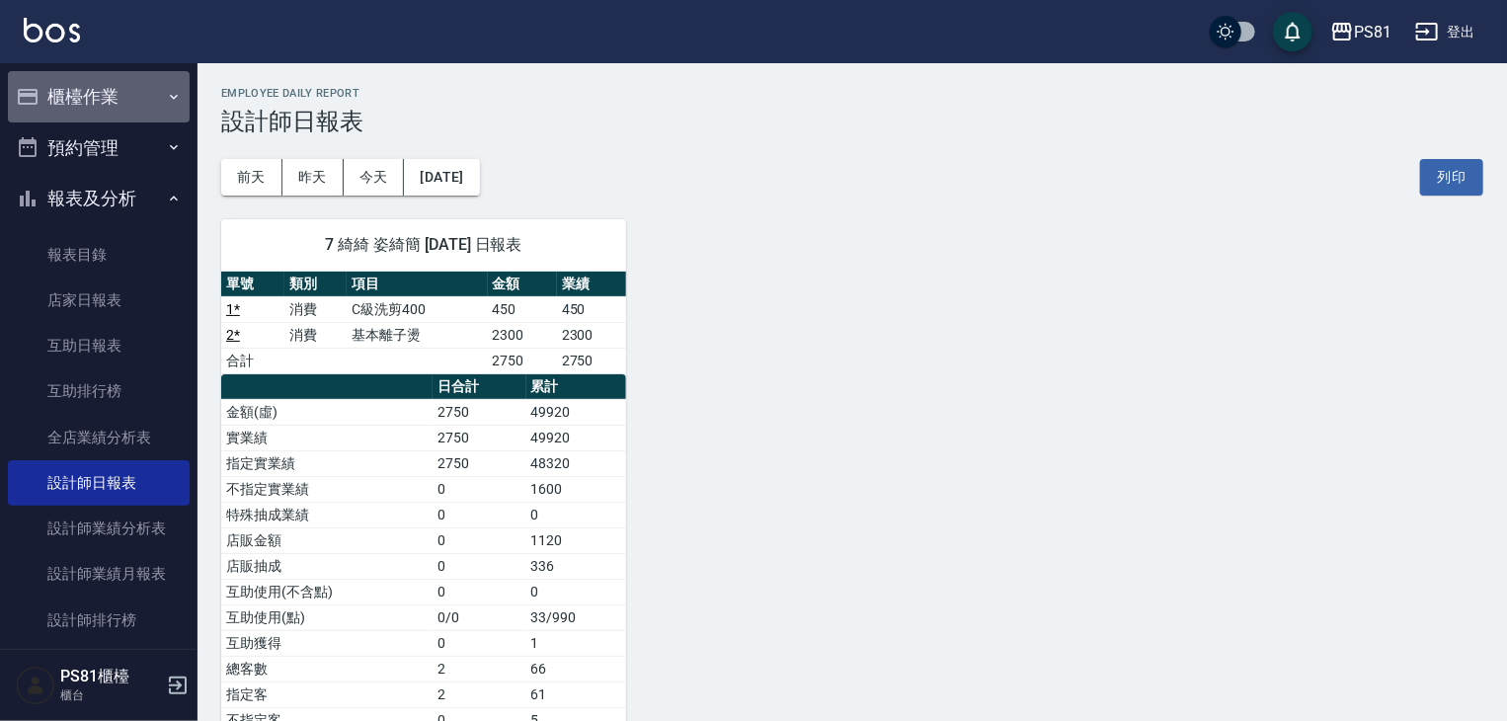
click at [99, 100] on button "櫃檯作業" at bounding box center [99, 96] width 182 height 51
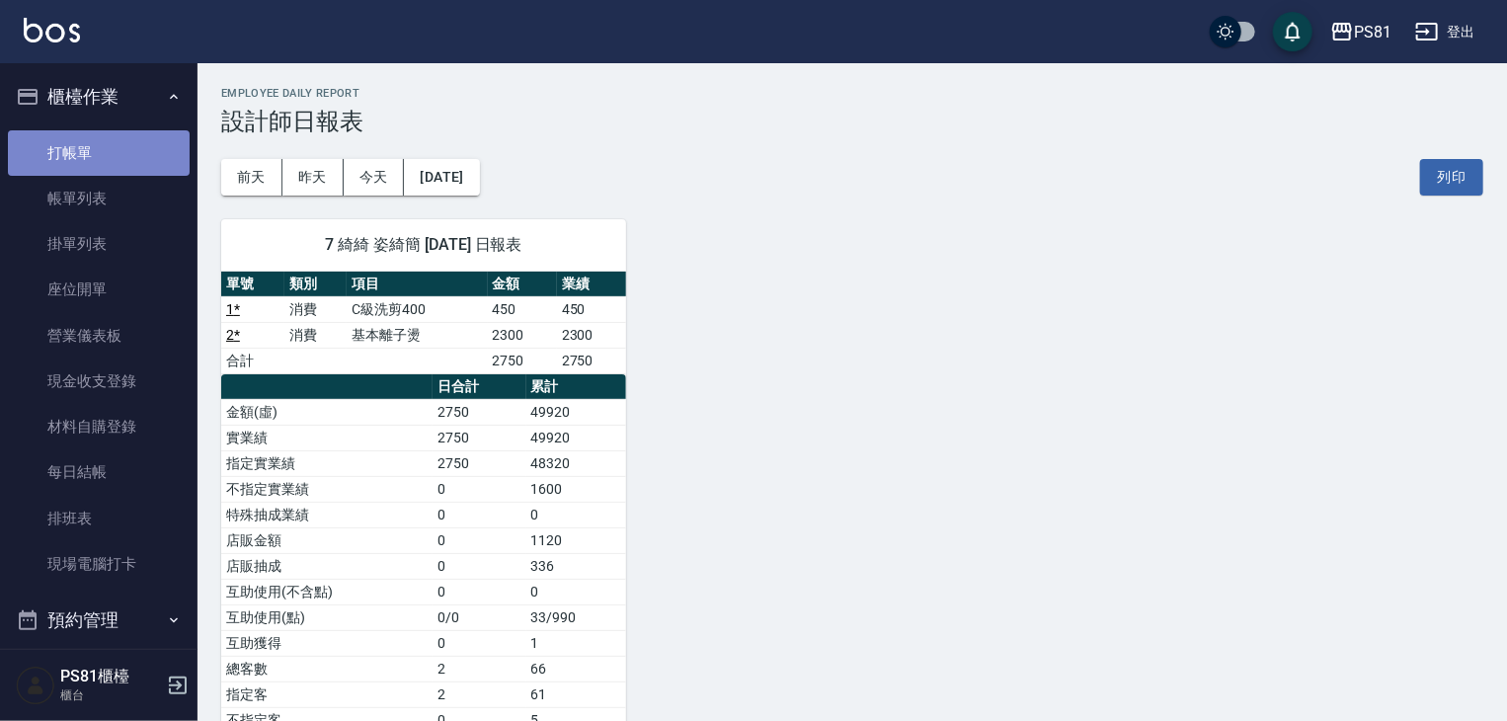
click at [117, 152] on link "打帳單" at bounding box center [99, 152] width 182 height 45
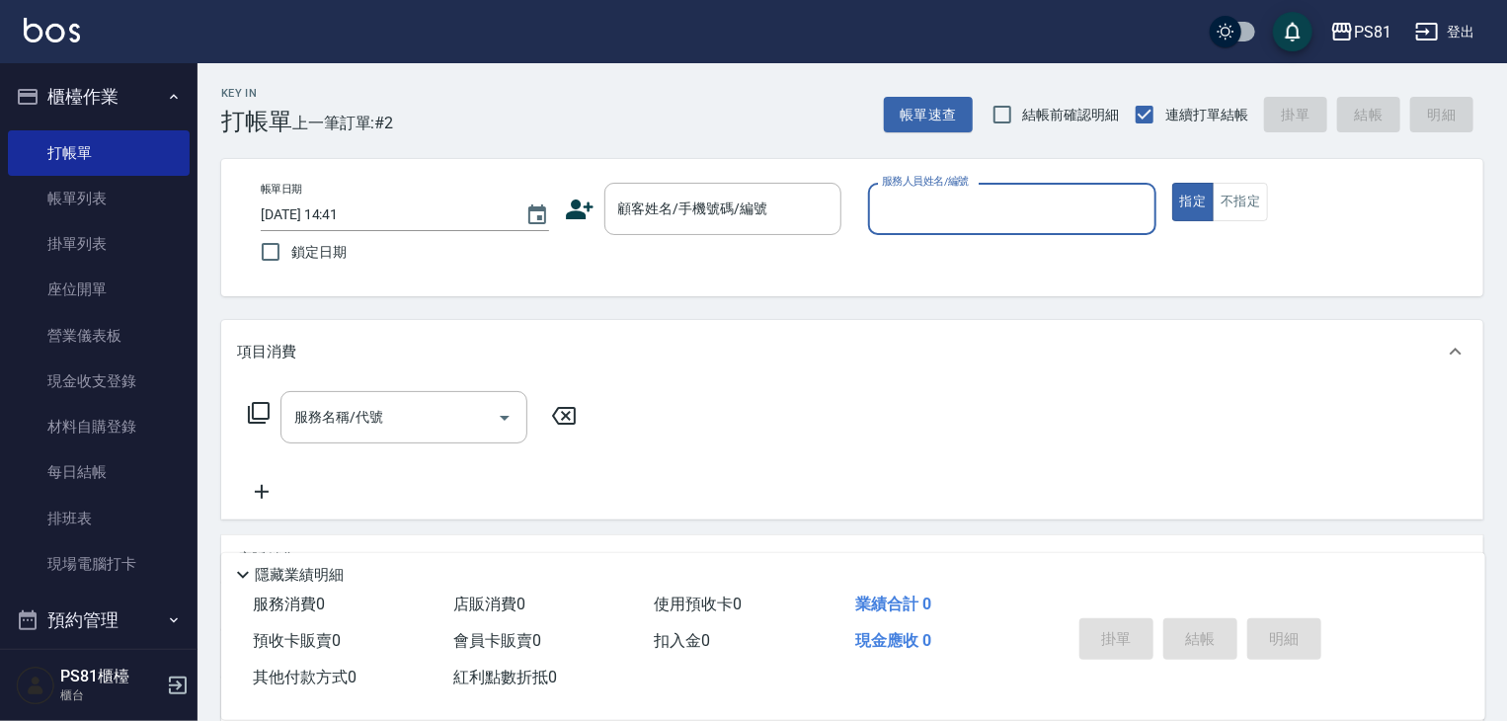
click at [1501, 16] on div "PS81 登出 櫃檯作業 打帳單 帳單列表 掛單列表 座位開單 營業儀表板 現金收支登錄 材料自購登錄 每日結帳 排班表 現場電腦打卡 預約管理 預約管理 單…" at bounding box center [753, 480] width 1507 height 960
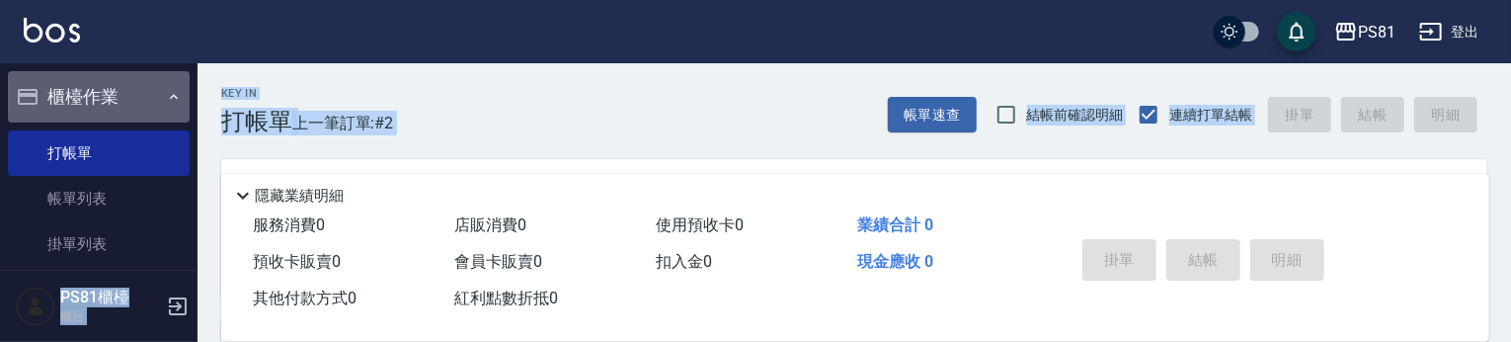
click at [166, 93] on icon "button" at bounding box center [174, 97] width 16 height 16
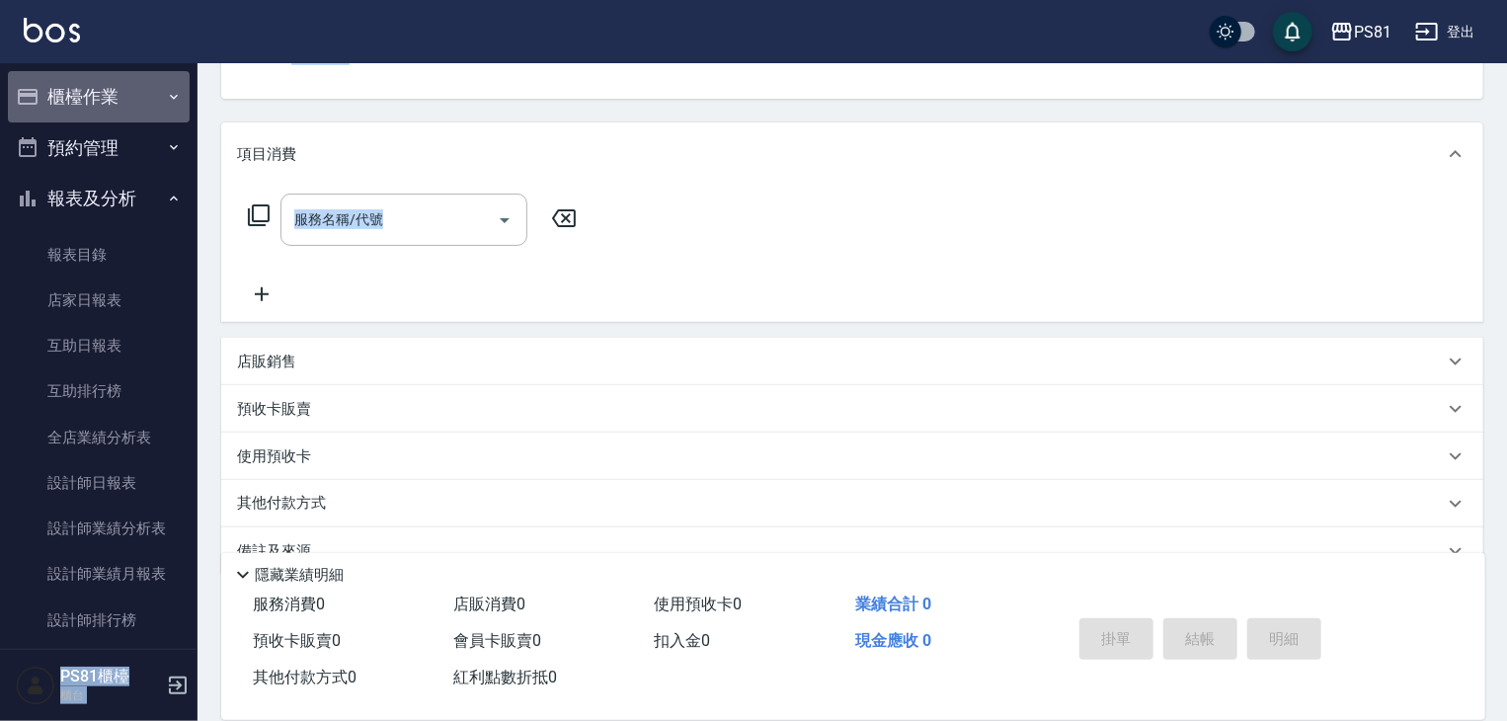
click at [166, 93] on icon "button" at bounding box center [174, 97] width 16 height 16
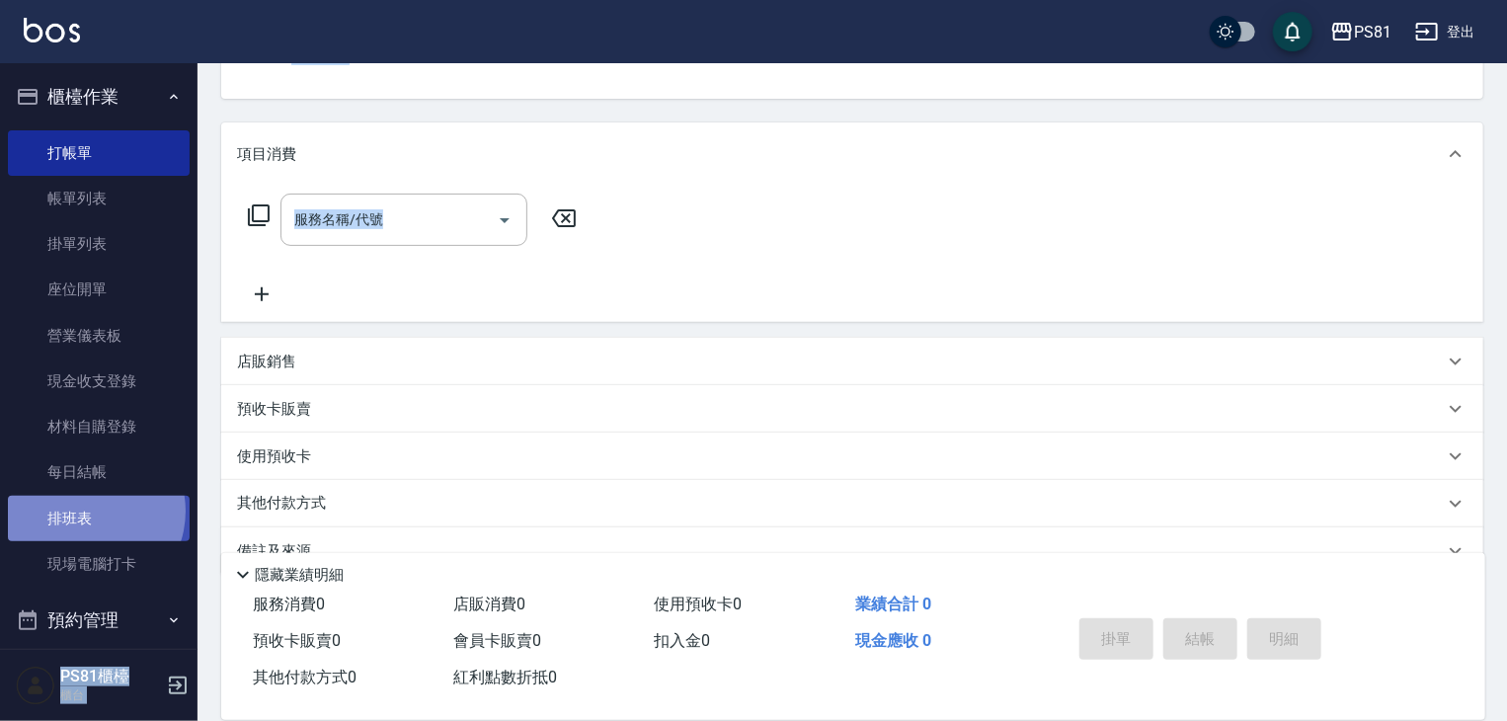
click at [85, 511] on link "排班表" at bounding box center [99, 518] width 182 height 45
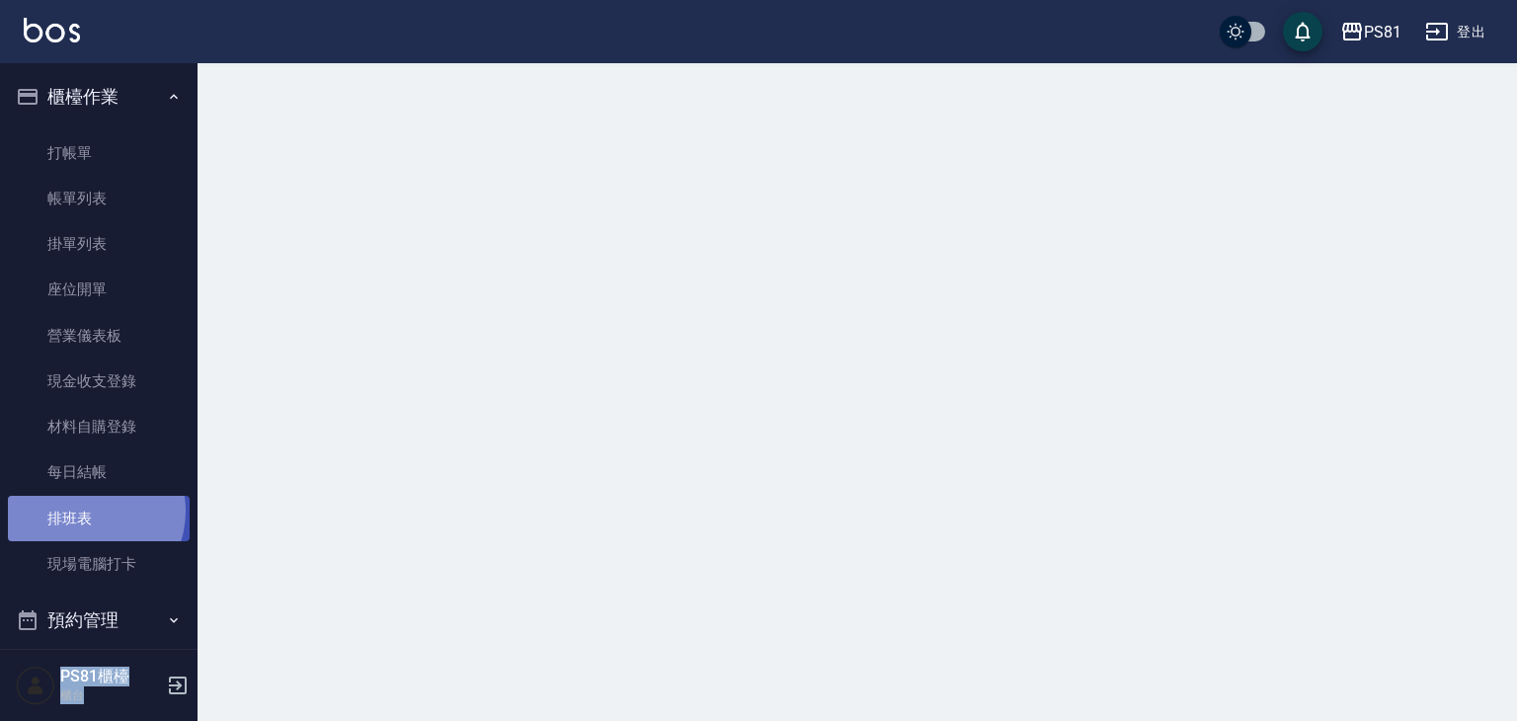
click at [85, 511] on link "排班表" at bounding box center [99, 518] width 182 height 45
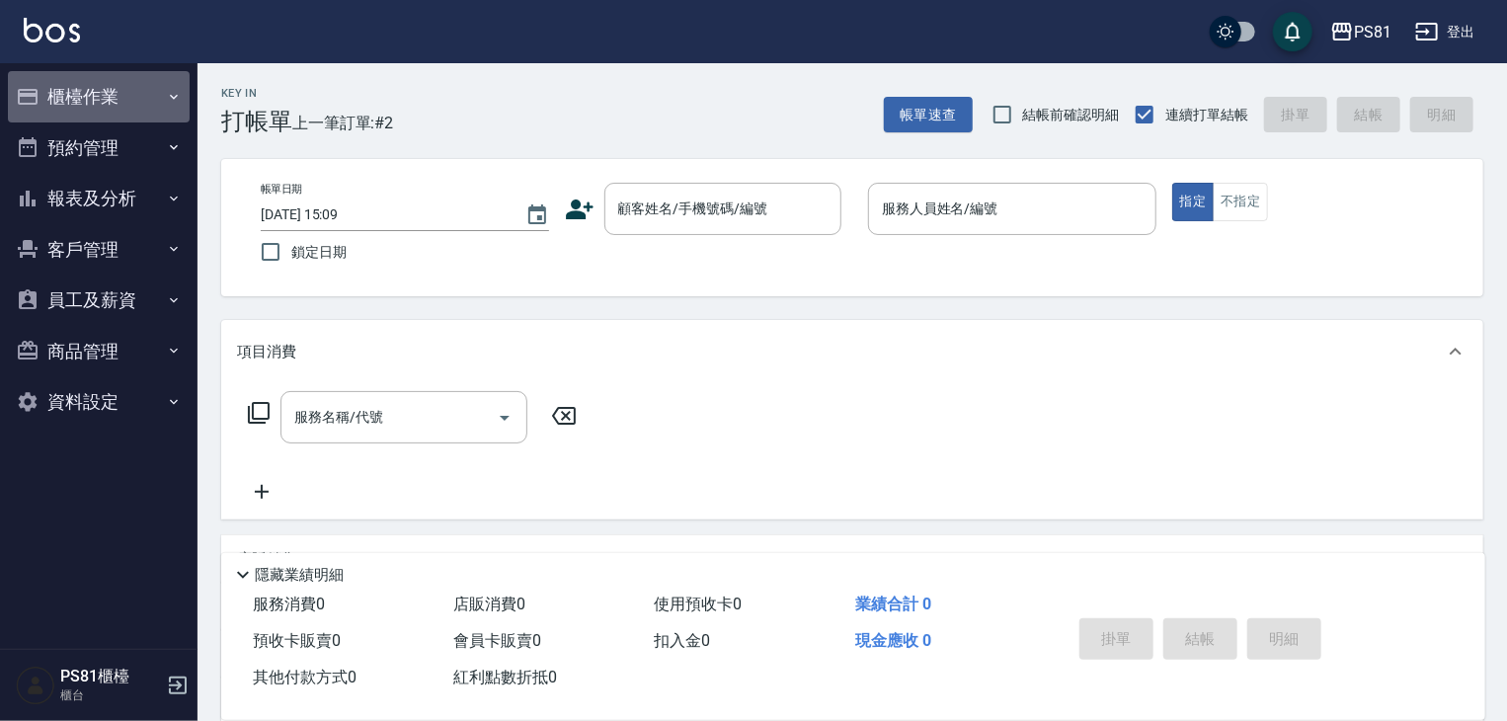
click at [139, 84] on button "櫃檯作業" at bounding box center [99, 96] width 182 height 51
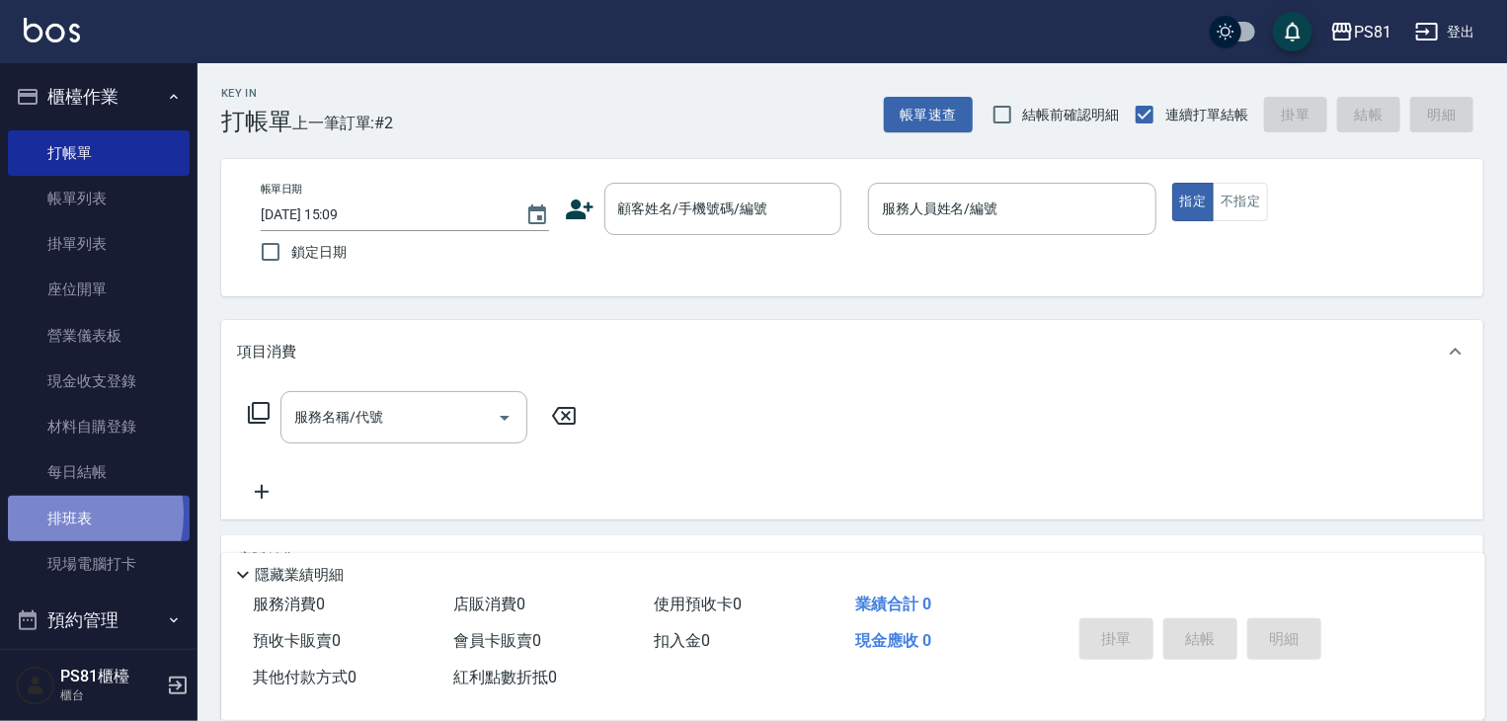
click at [54, 514] on link "排班表" at bounding box center [99, 518] width 182 height 45
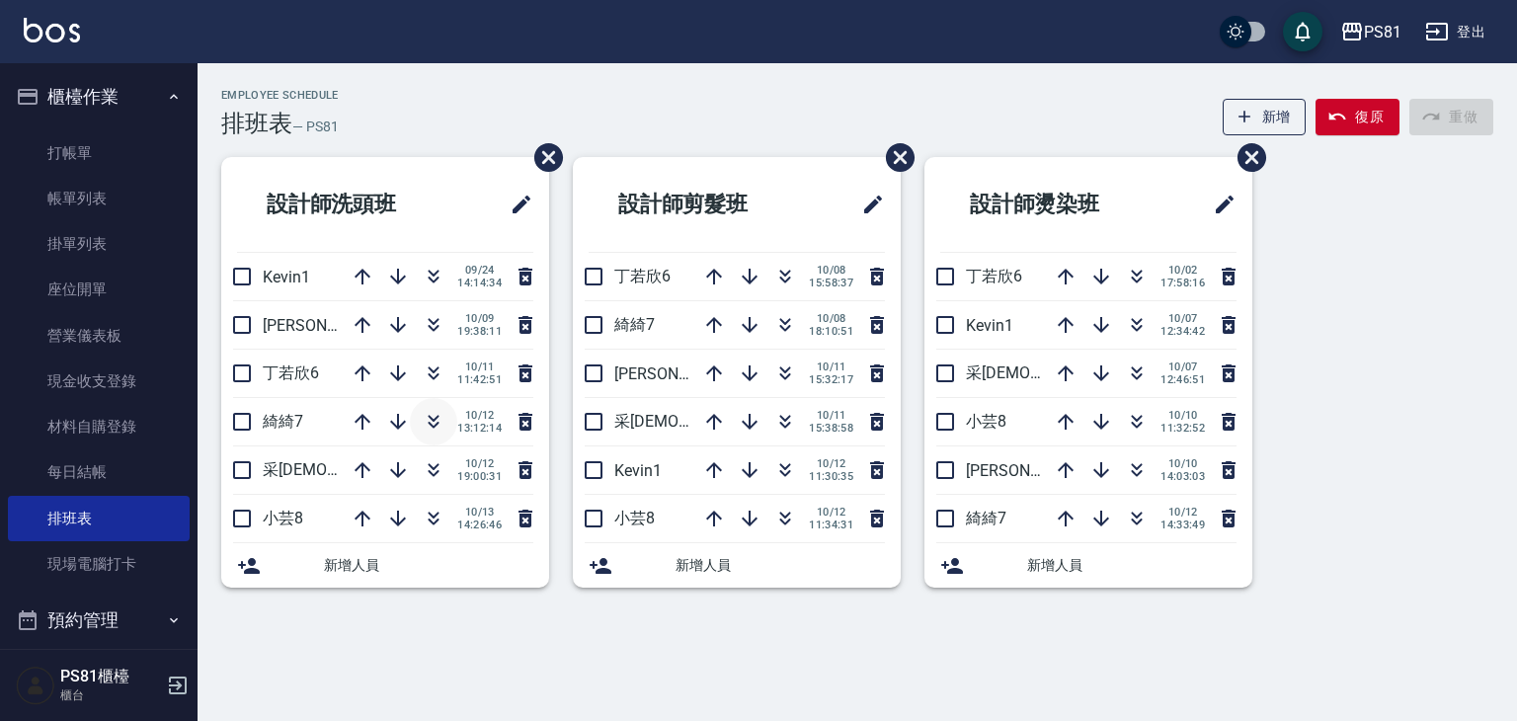
click at [428, 413] on icon "button" at bounding box center [434, 422] width 24 height 24
click at [72, 150] on link "打帳單" at bounding box center [99, 152] width 182 height 45
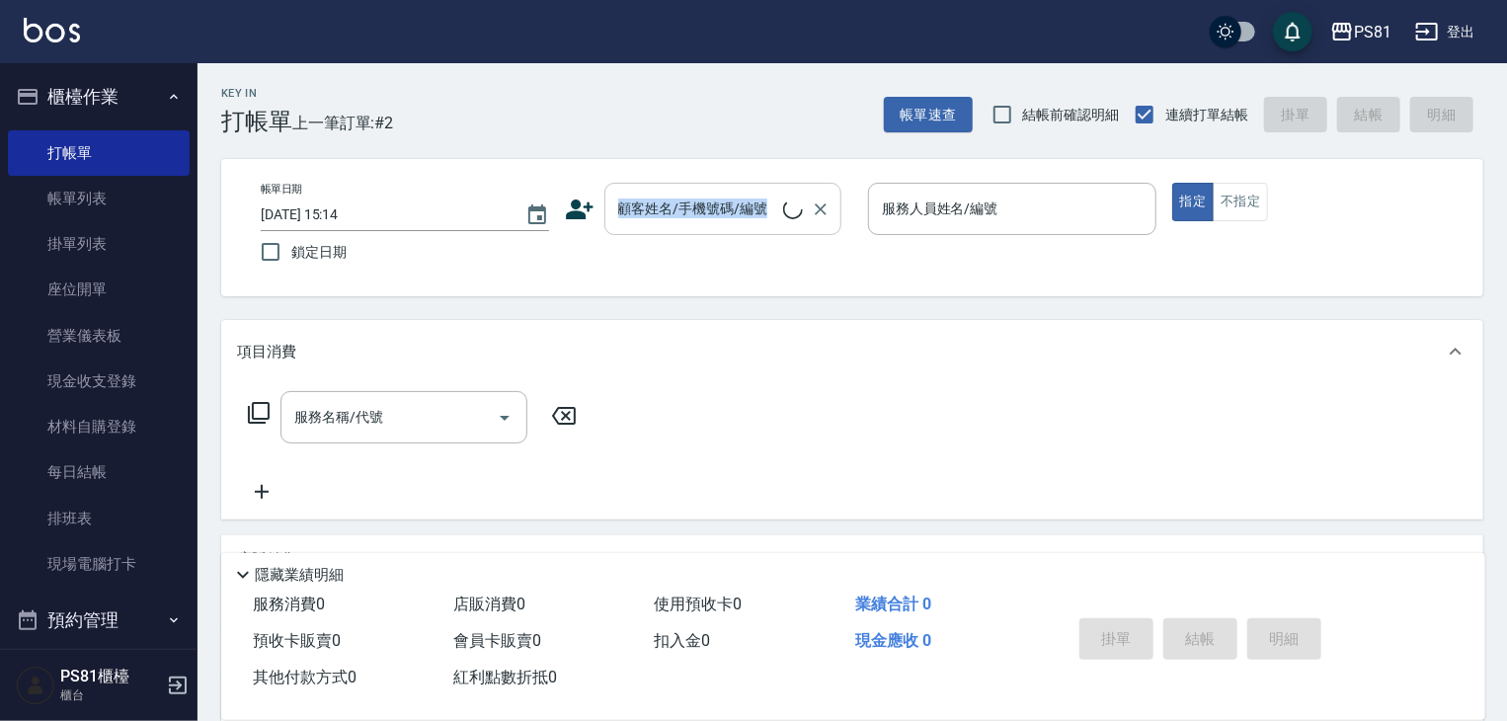
drag, startPoint x: 739, startPoint y: 174, endPoint x: 713, endPoint y: 191, distance: 30.7
click at [716, 190] on div "帳單日期 [DATE] 15:14 鎖定日期 顧客姓名/手機號碼/編號 顧客姓名/手機號碼/編號 服務人員姓名/編號 服務人員姓名/編號 指定 不指定" at bounding box center [852, 227] width 1262 height 137
click at [706, 196] on input "顧客姓名/手機號碼/編號" at bounding box center [708, 209] width 190 height 35
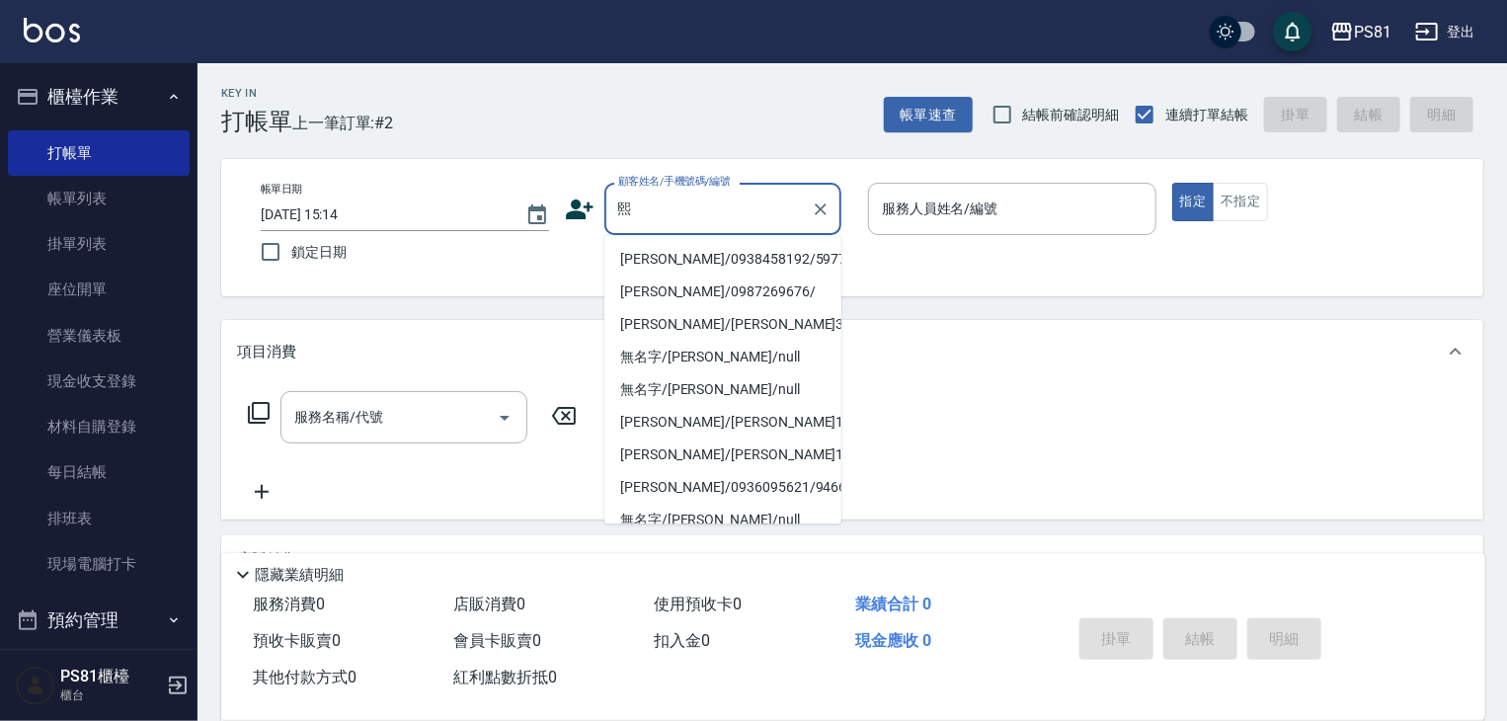
type input "[PERSON_NAME]/0938458192/5977"
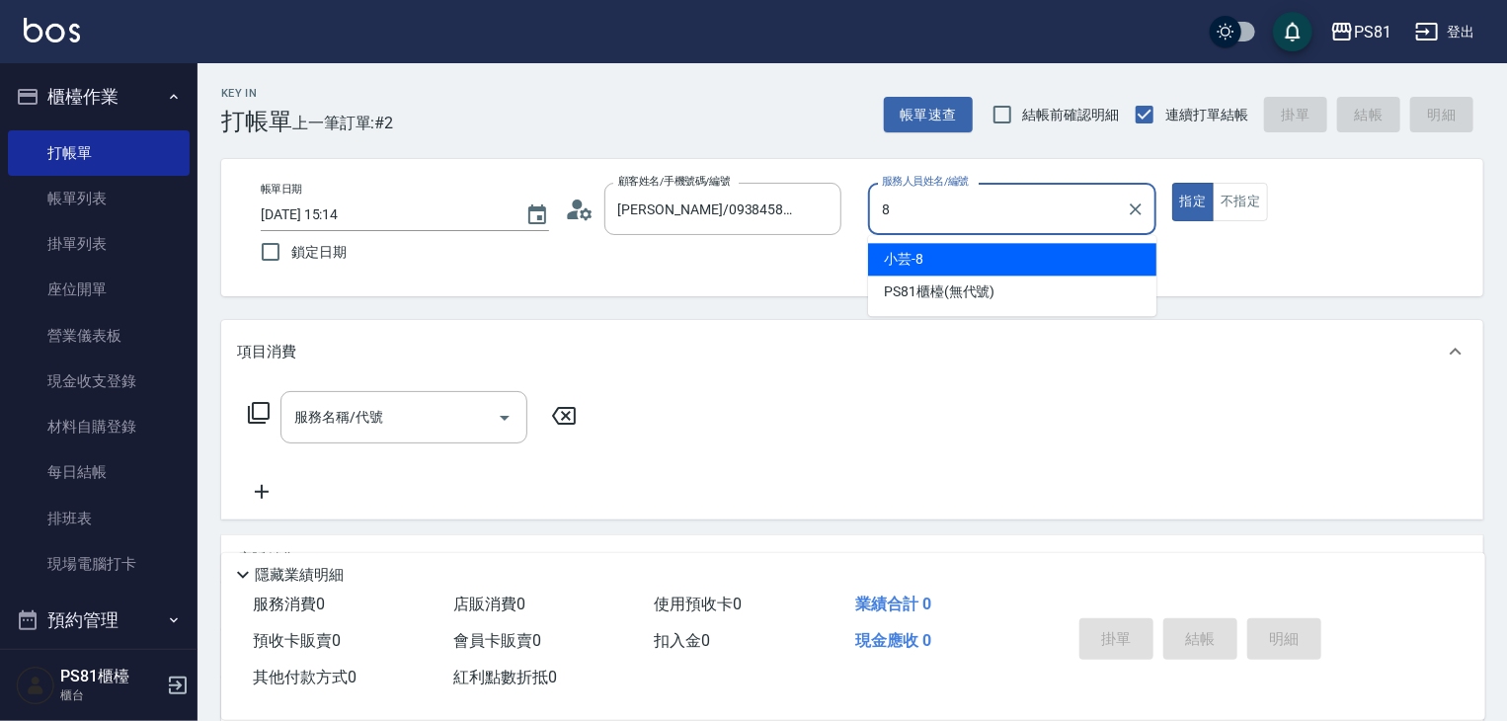
type input "小芸-8"
type button "true"
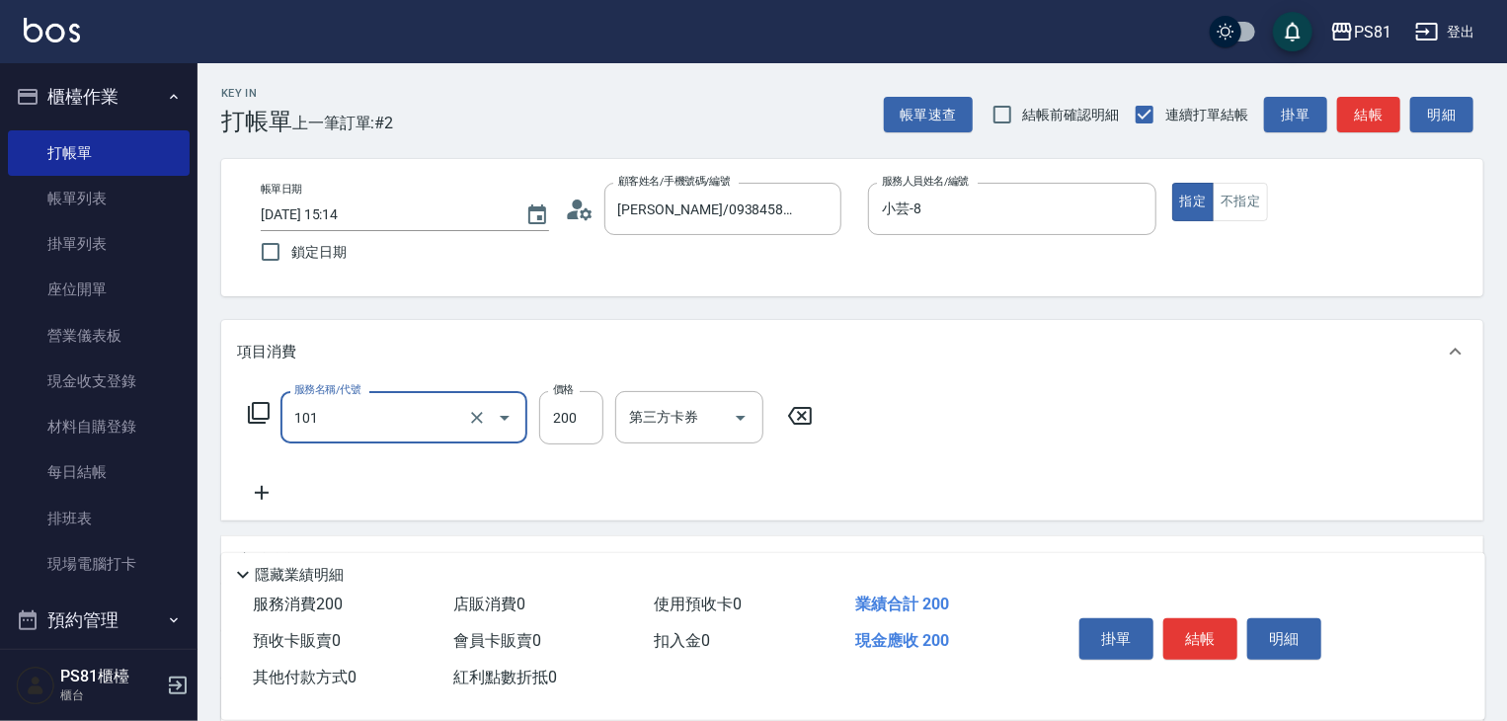
type input "一般洗髮(101)"
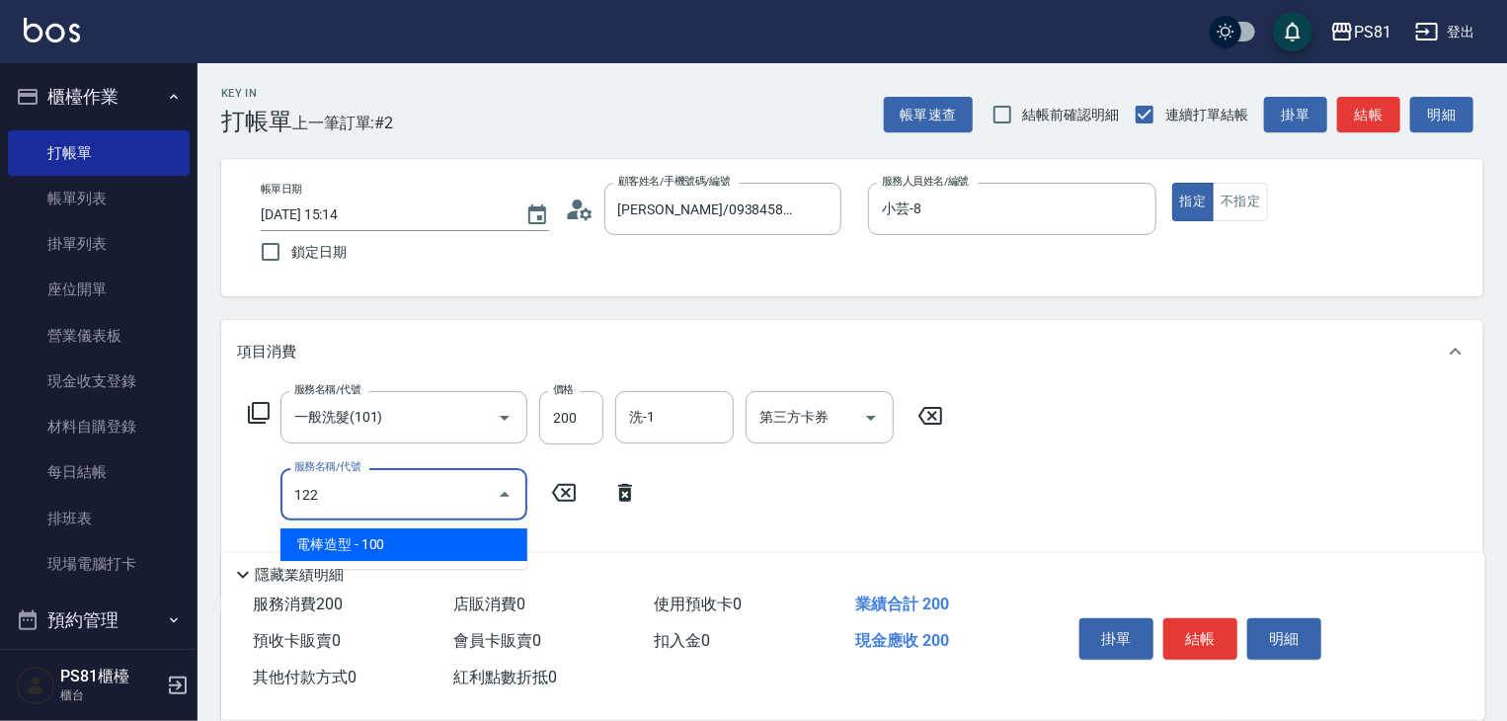
type input "電棒造型(122)"
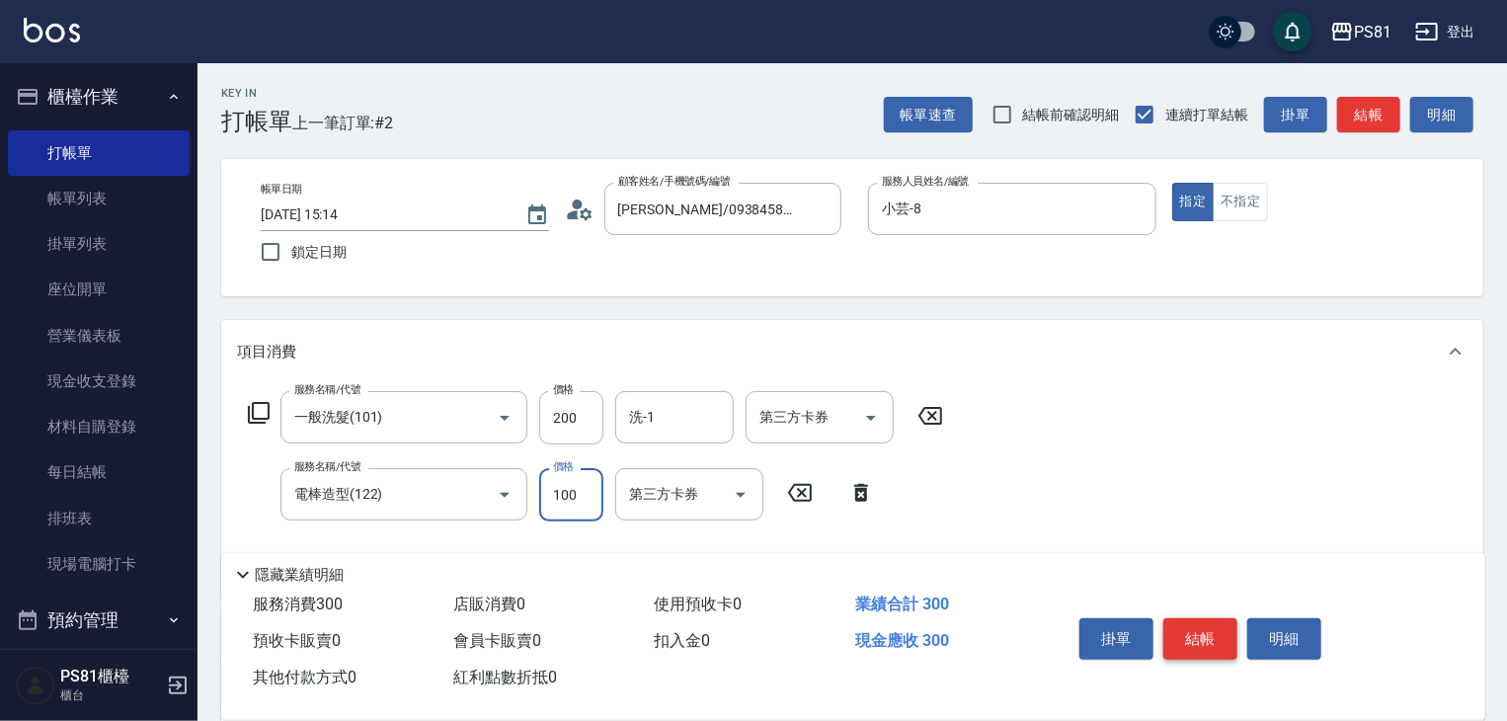
click at [1190, 628] on button "結帳" at bounding box center [1201, 638] width 74 height 41
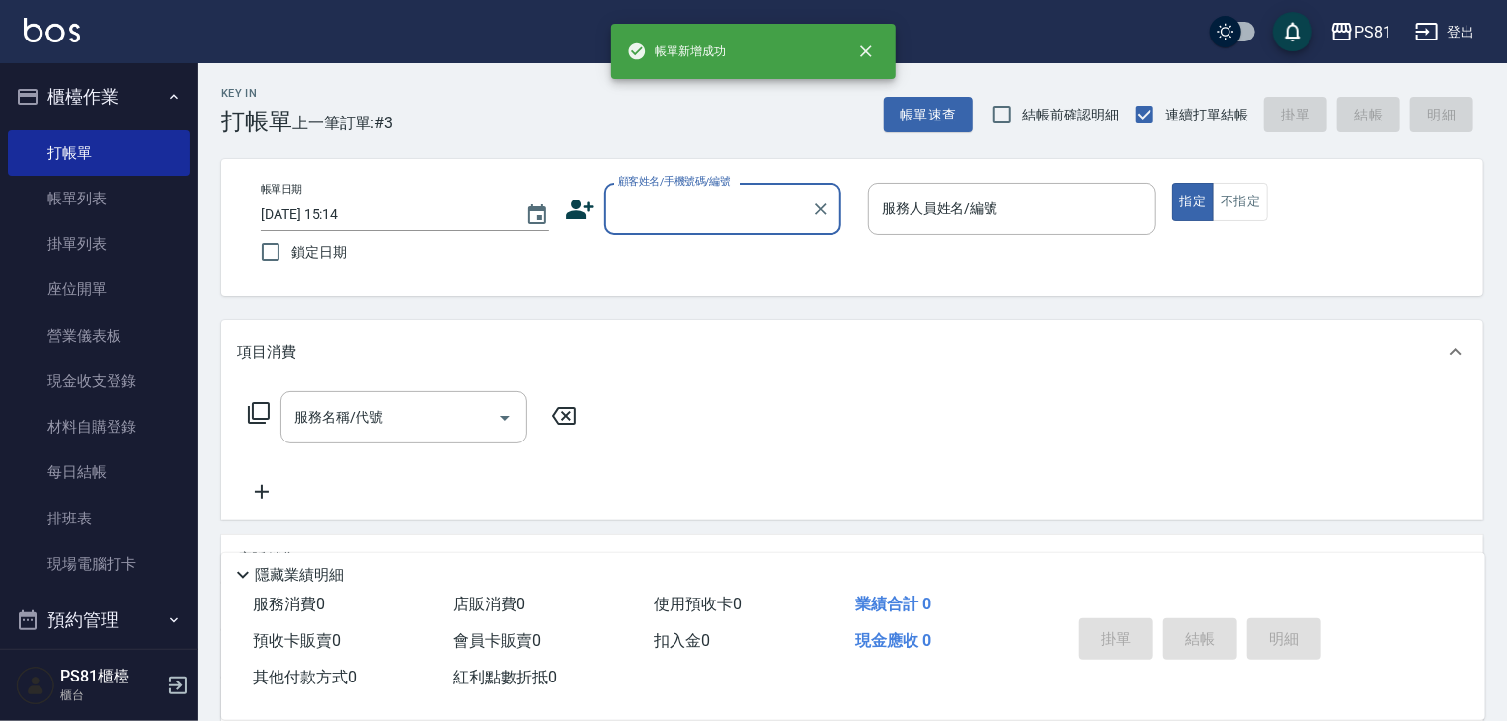
click at [681, 191] on div "顧客姓名/手機號碼/編號" at bounding box center [723, 209] width 237 height 52
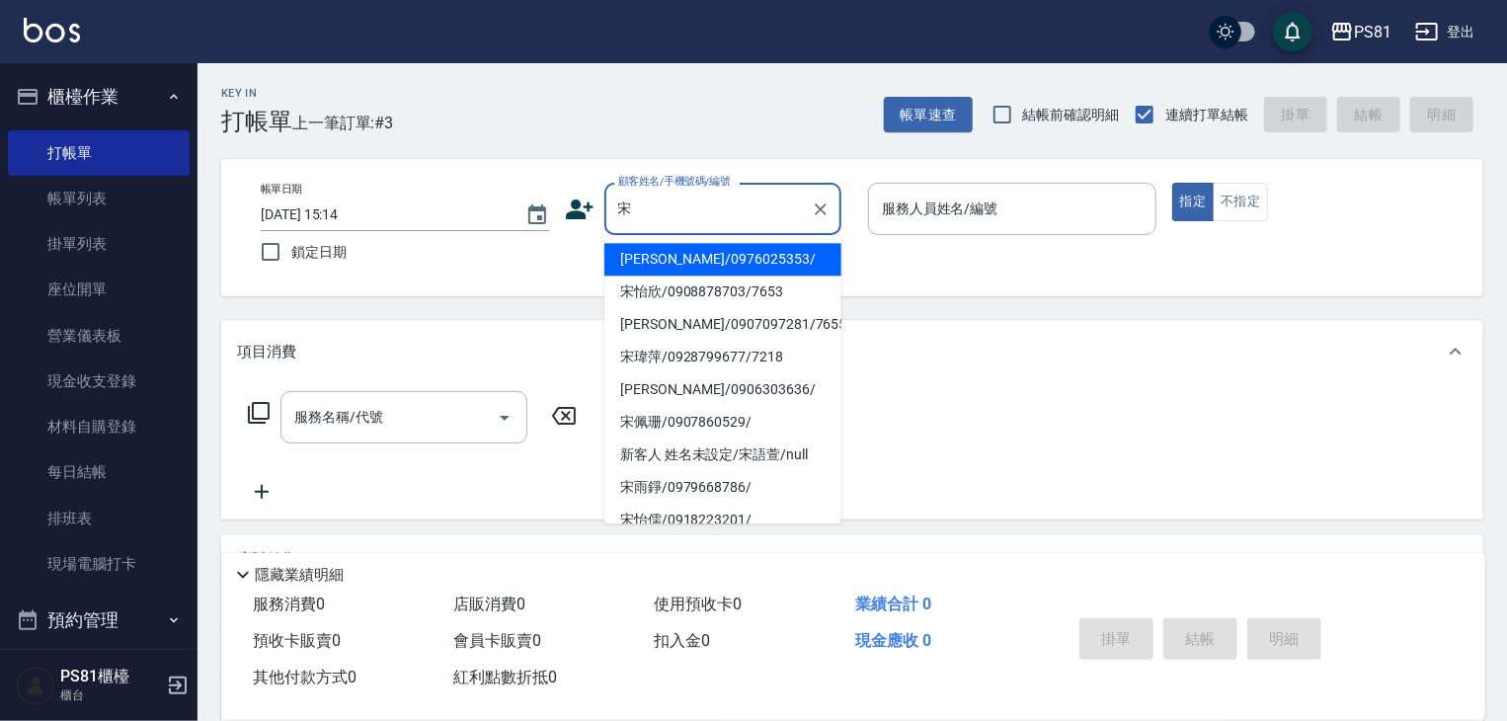
click at [719, 258] on li "[PERSON_NAME]/0976025353/" at bounding box center [723, 259] width 237 height 33
type input "[PERSON_NAME]/0976025353/"
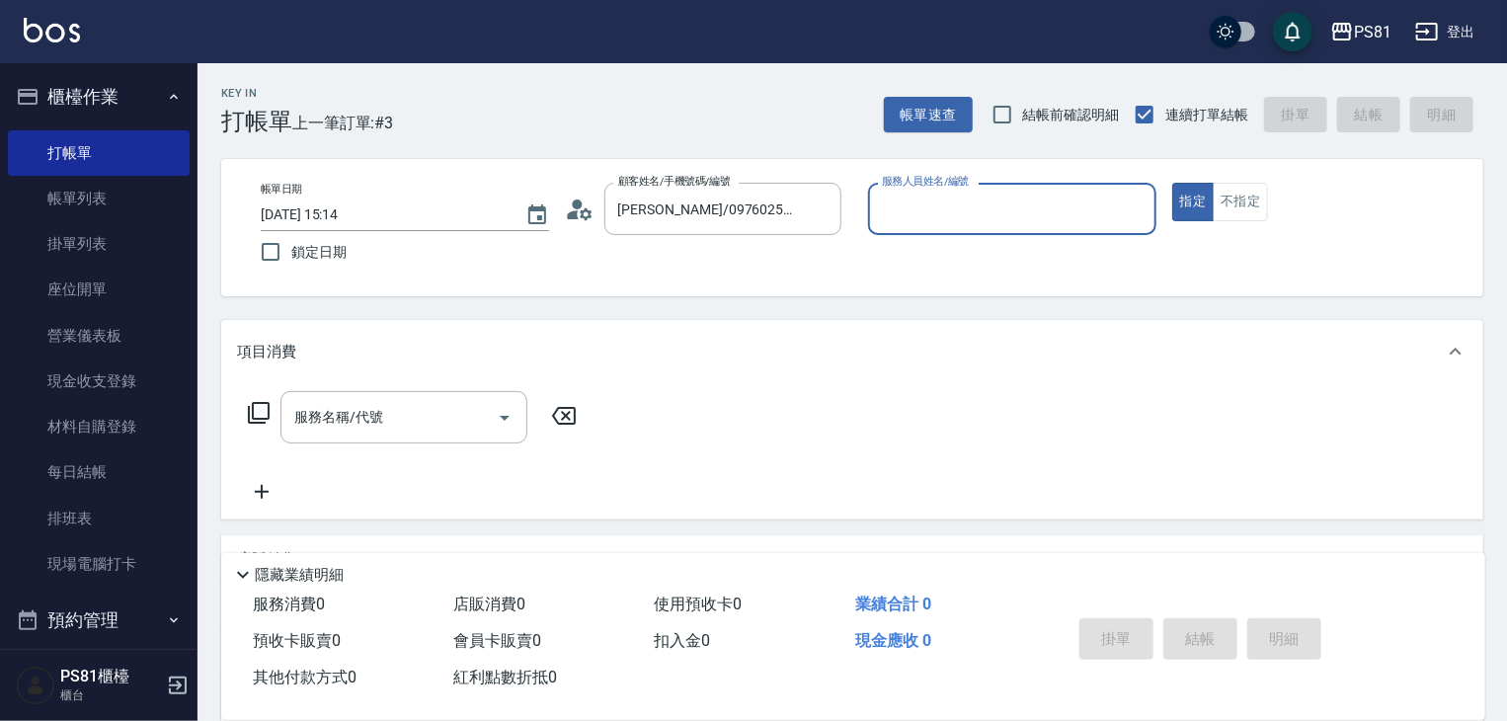
type input "小芸-8"
click at [379, 419] on input "服務名稱/代號" at bounding box center [389, 417] width 200 height 35
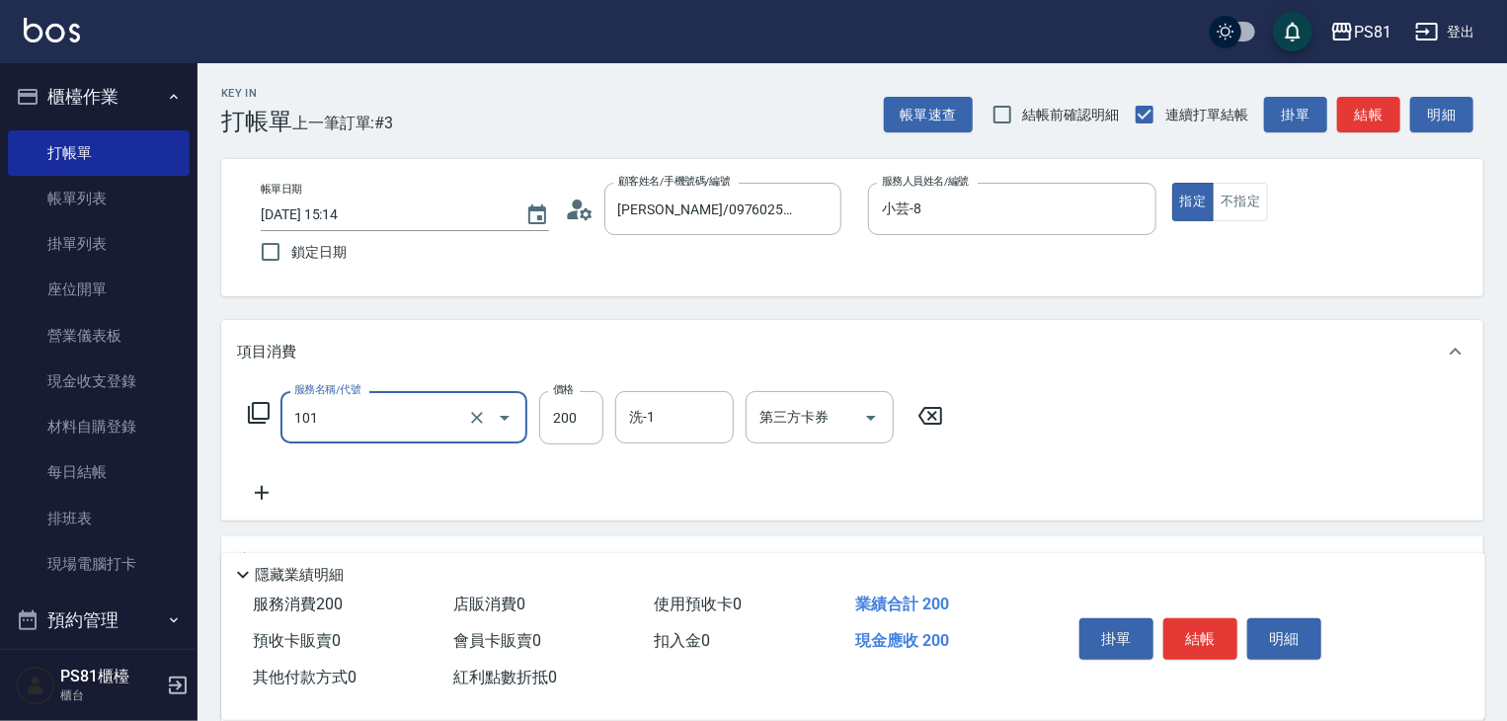
type input "一般洗髮(101)"
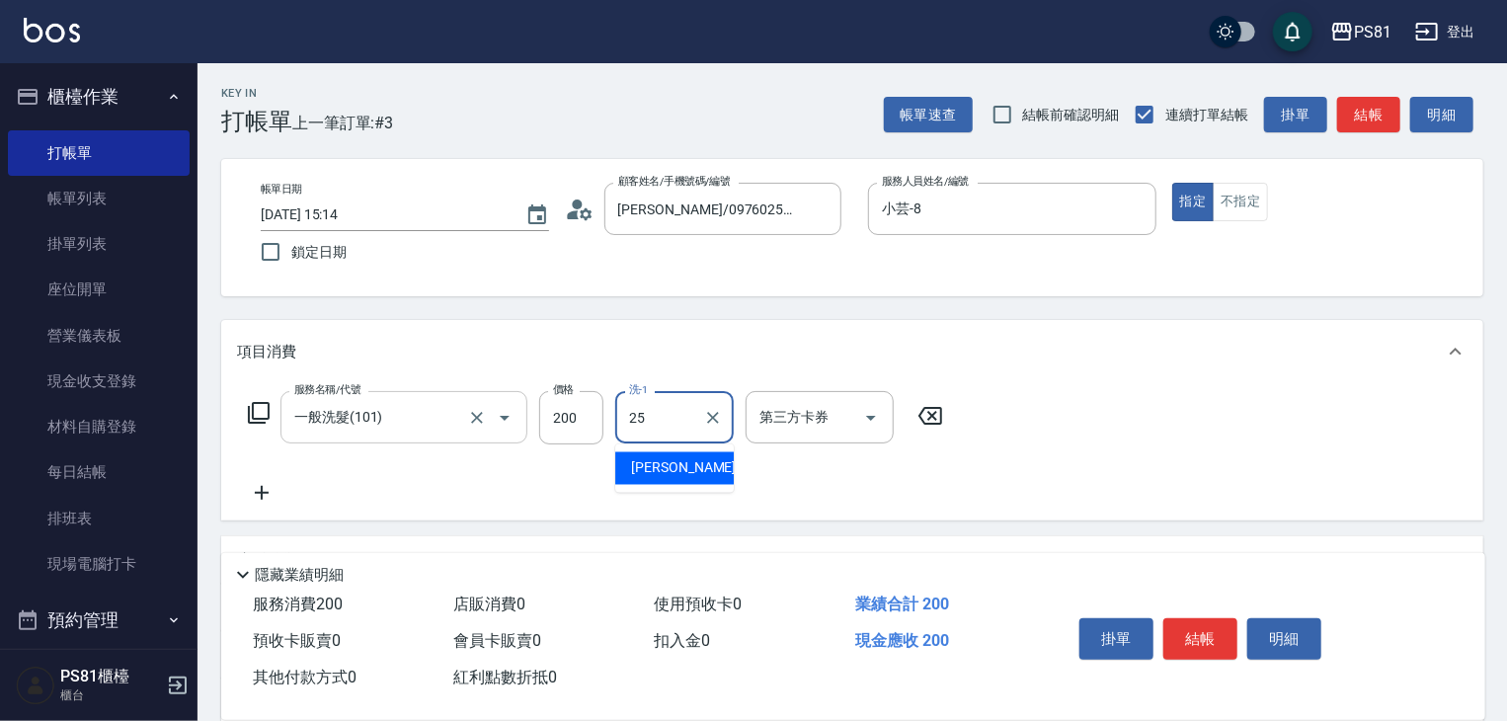
type input "妮可-25"
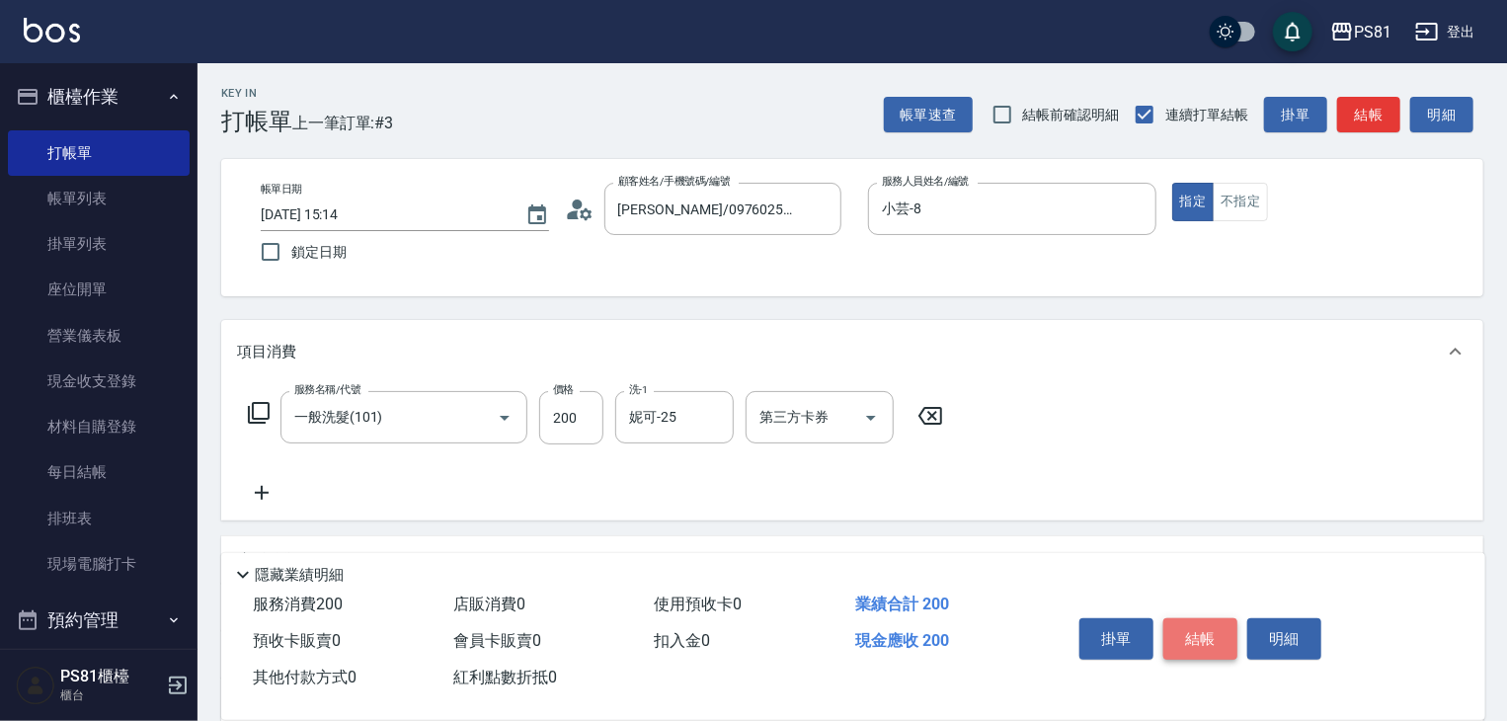
click at [1175, 618] on button "結帳" at bounding box center [1201, 638] width 74 height 41
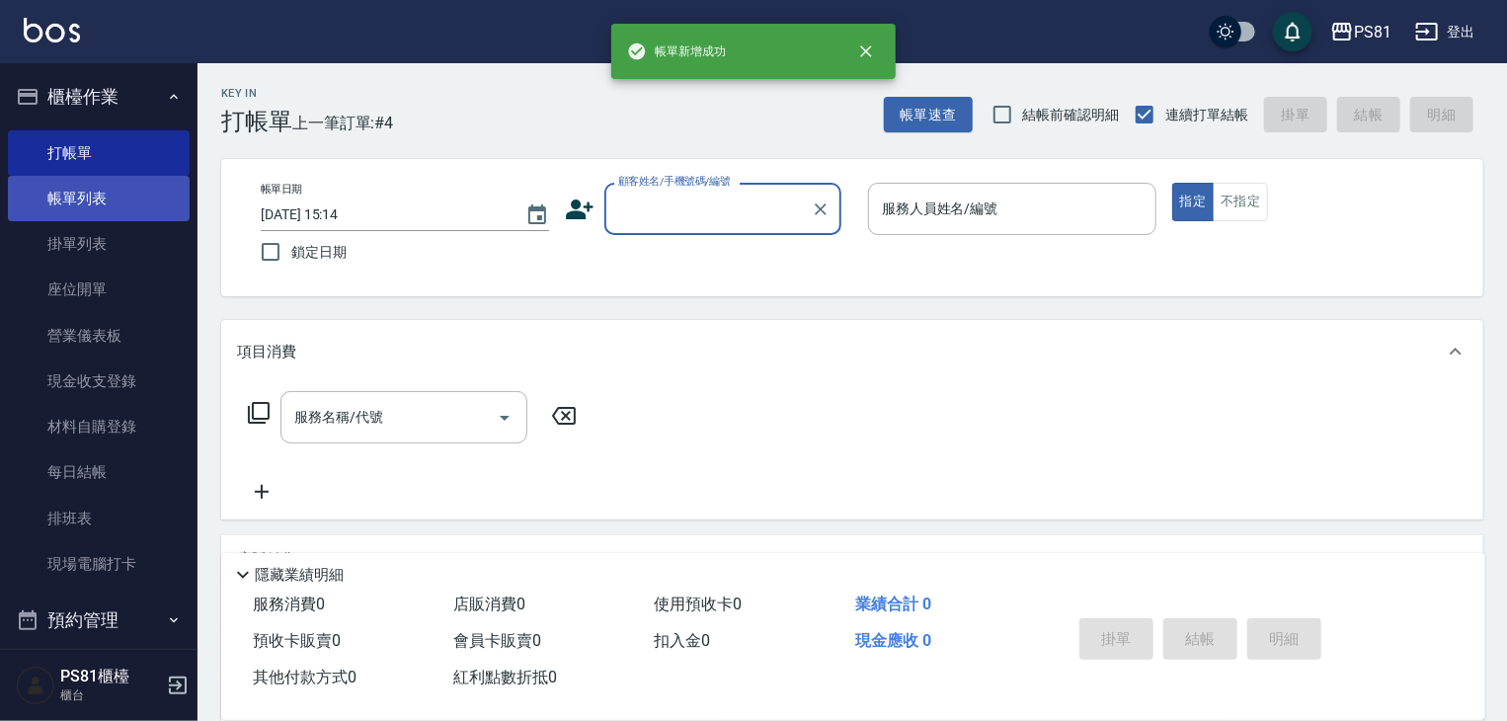
click at [133, 195] on link "帳單列表" at bounding box center [99, 198] width 182 height 45
